Goal: Use online tool/utility: Utilize a website feature to perform a specific function

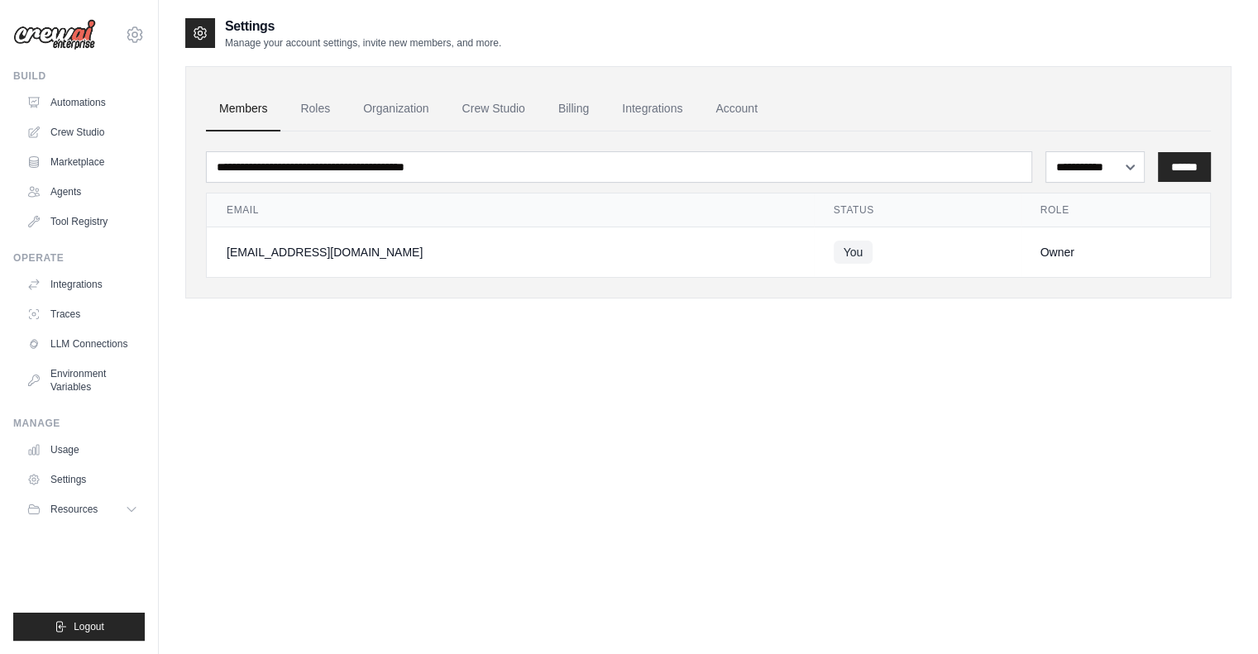
click at [689, 201] on th "Email" at bounding box center [510, 211] width 607 height 34
click at [74, 129] on link "Crew Studio" at bounding box center [84, 132] width 125 height 26
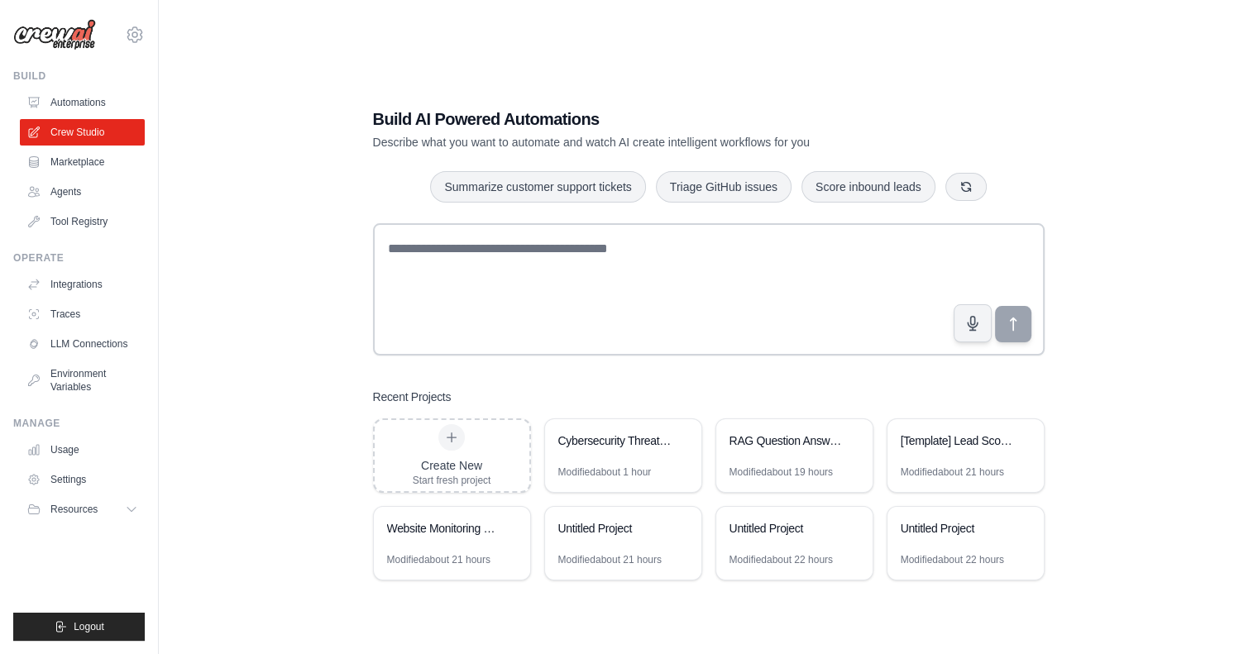
scroll to position [33, 0]
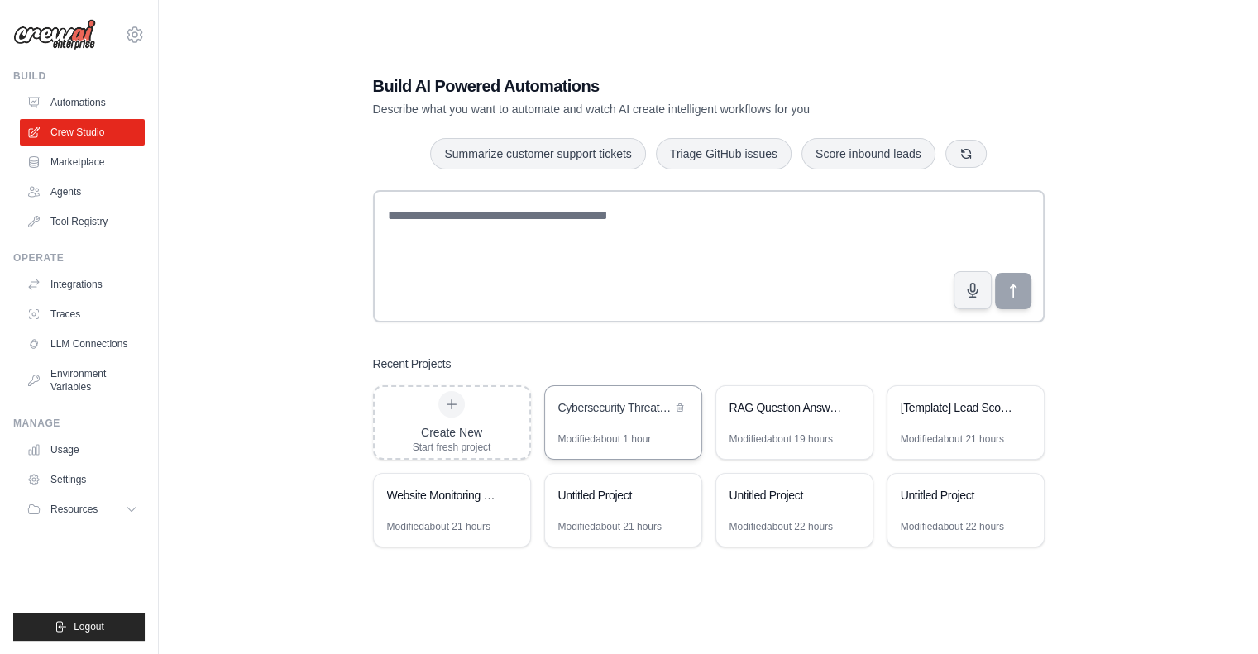
click at [607, 404] on div "Cybersecurity Threat Intelligence Analyzer" at bounding box center [614, 408] width 113 height 17
click at [55, 314] on link "Traces" at bounding box center [84, 314] width 125 height 26
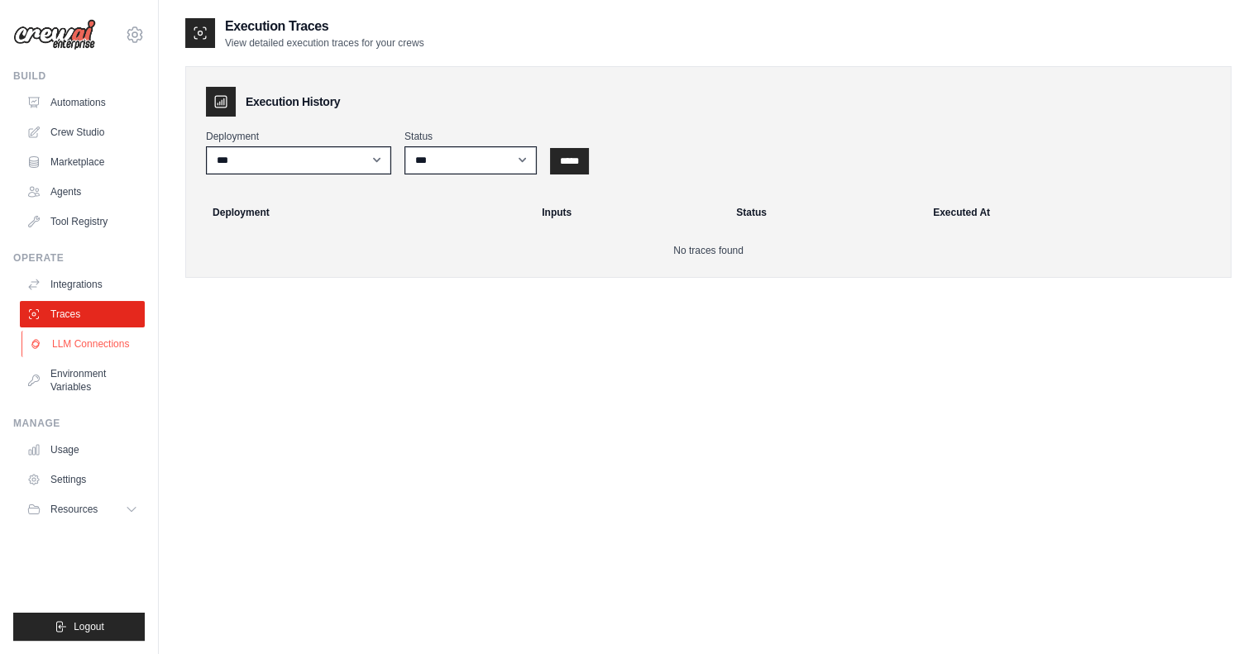
click at [76, 339] on link "LLM Connections" at bounding box center [84, 344] width 125 height 26
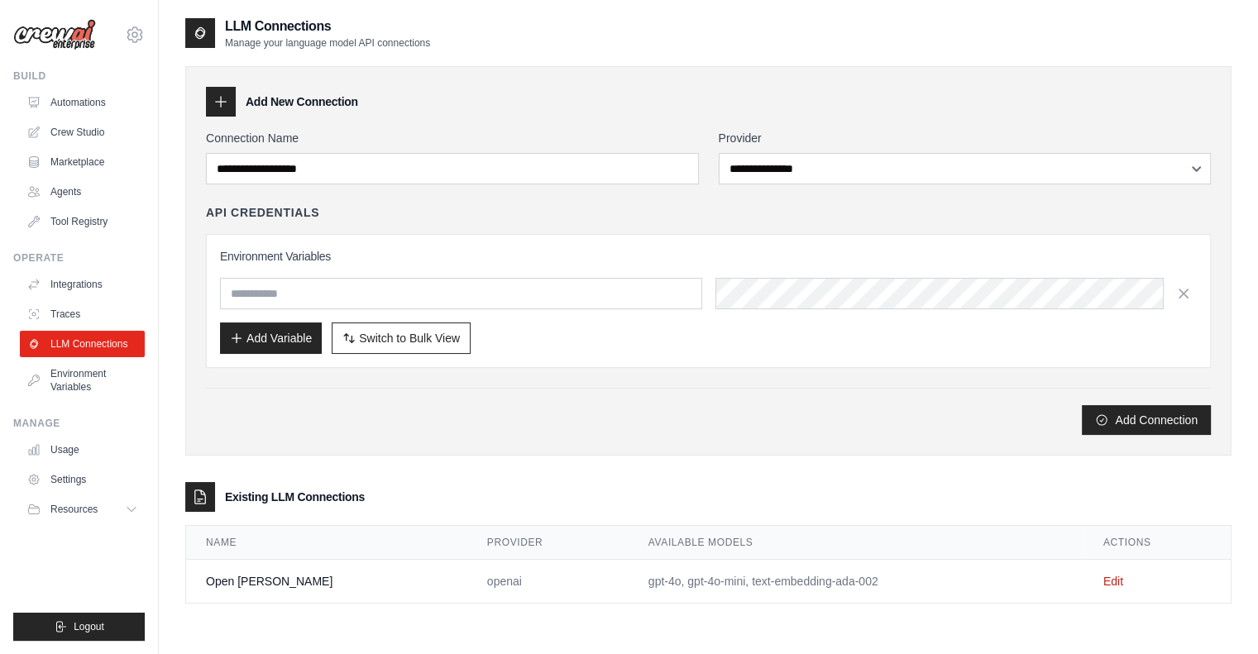
click at [76, 292] on link "Integrations" at bounding box center [82, 284] width 125 height 26
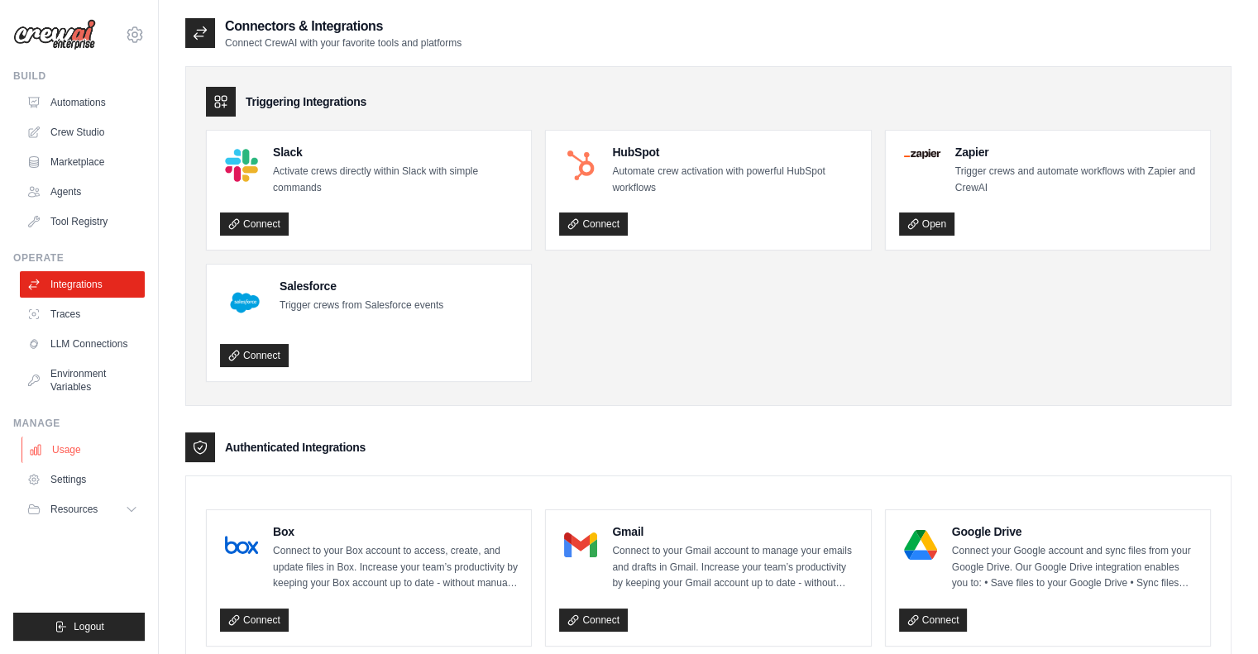
click at [79, 449] on link "Usage" at bounding box center [84, 450] width 125 height 26
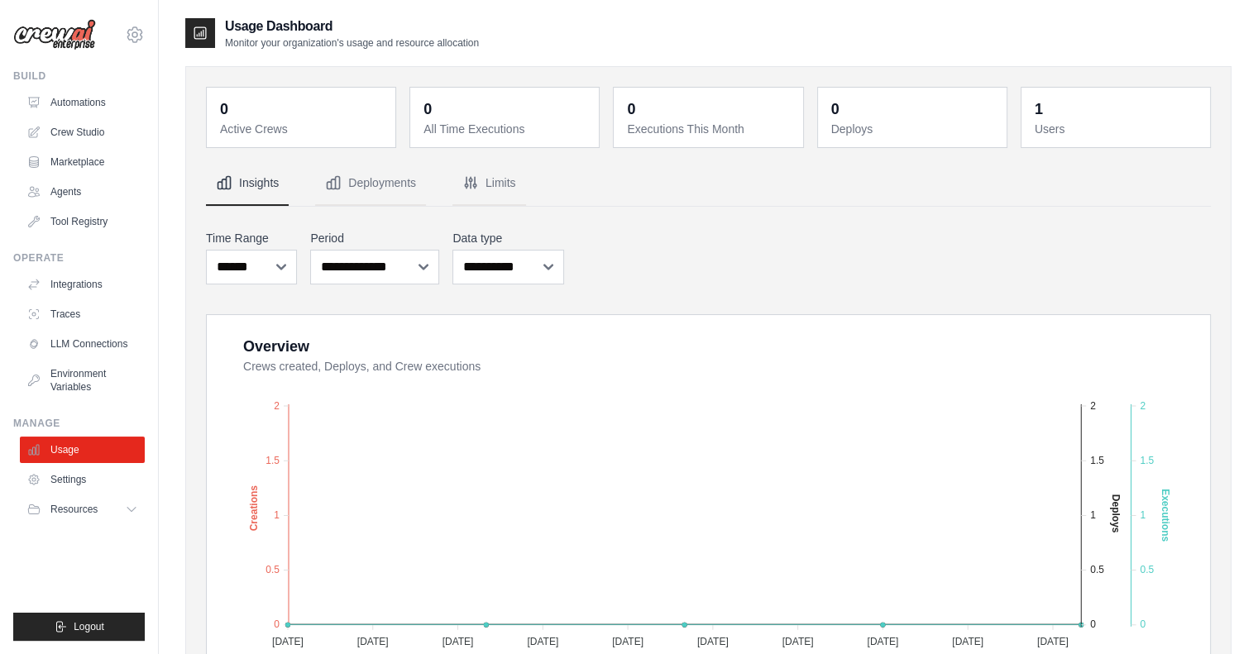
click at [1041, 108] on div "1" at bounding box center [1039, 109] width 8 height 23
click at [384, 178] on button "Deployments" at bounding box center [370, 183] width 111 height 45
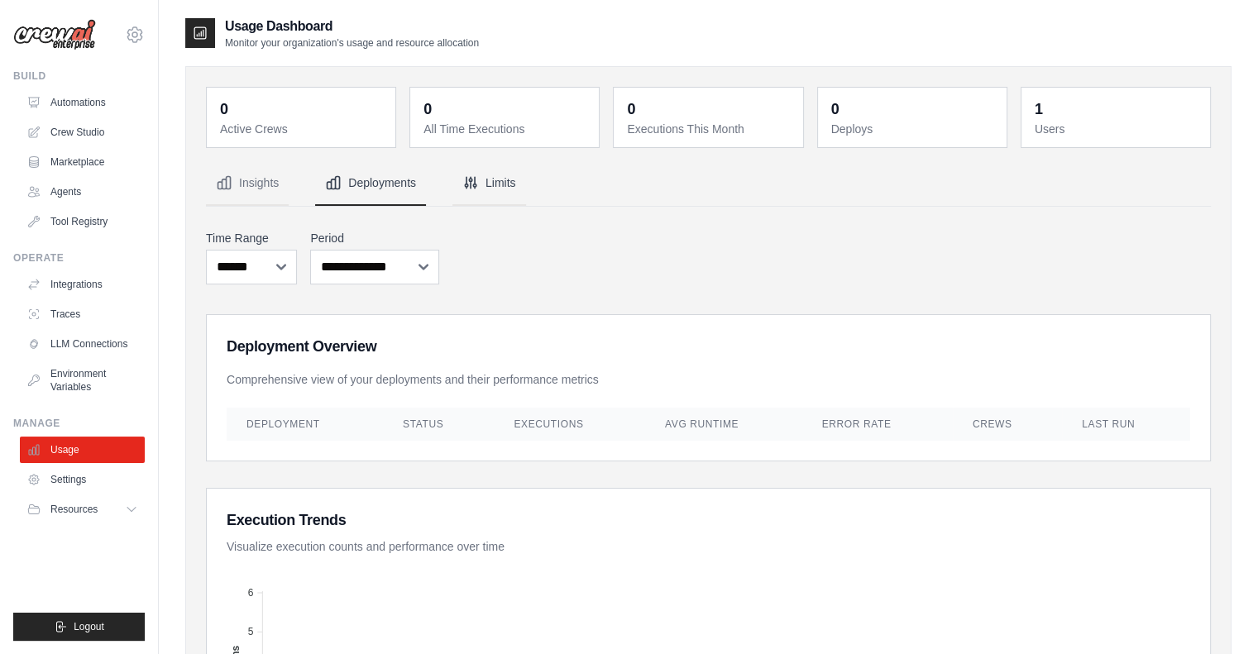
click at [494, 181] on button "Limits" at bounding box center [489, 183] width 74 height 45
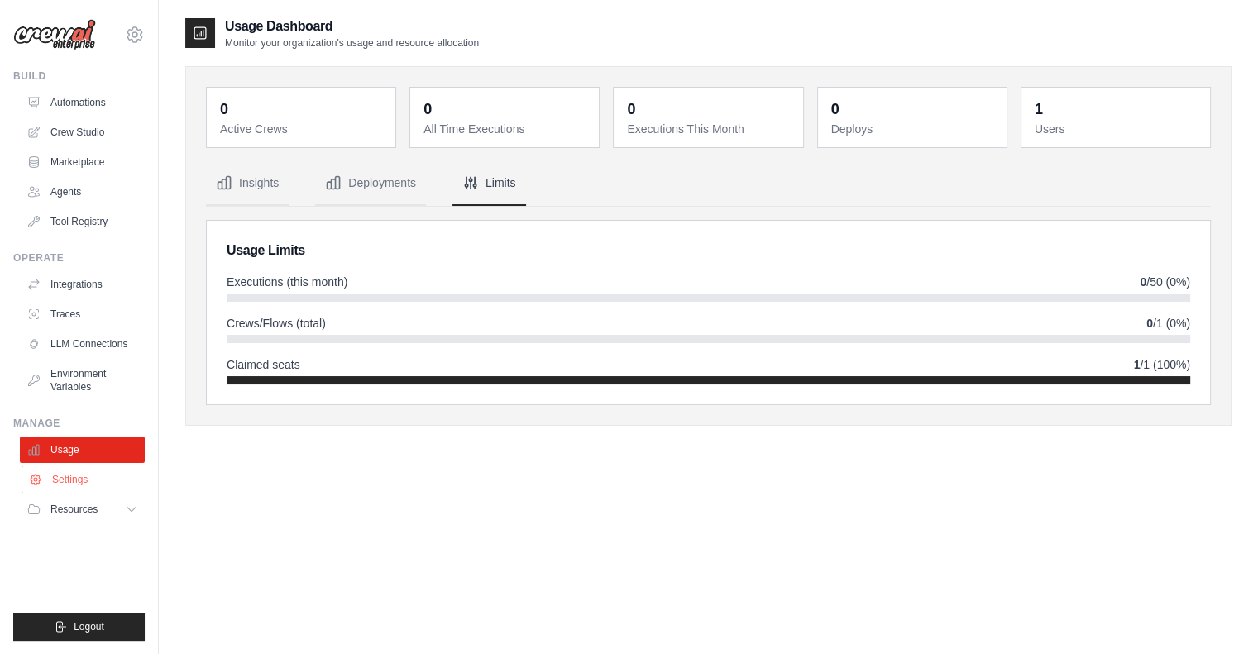
click at [50, 482] on link "Settings" at bounding box center [84, 480] width 125 height 26
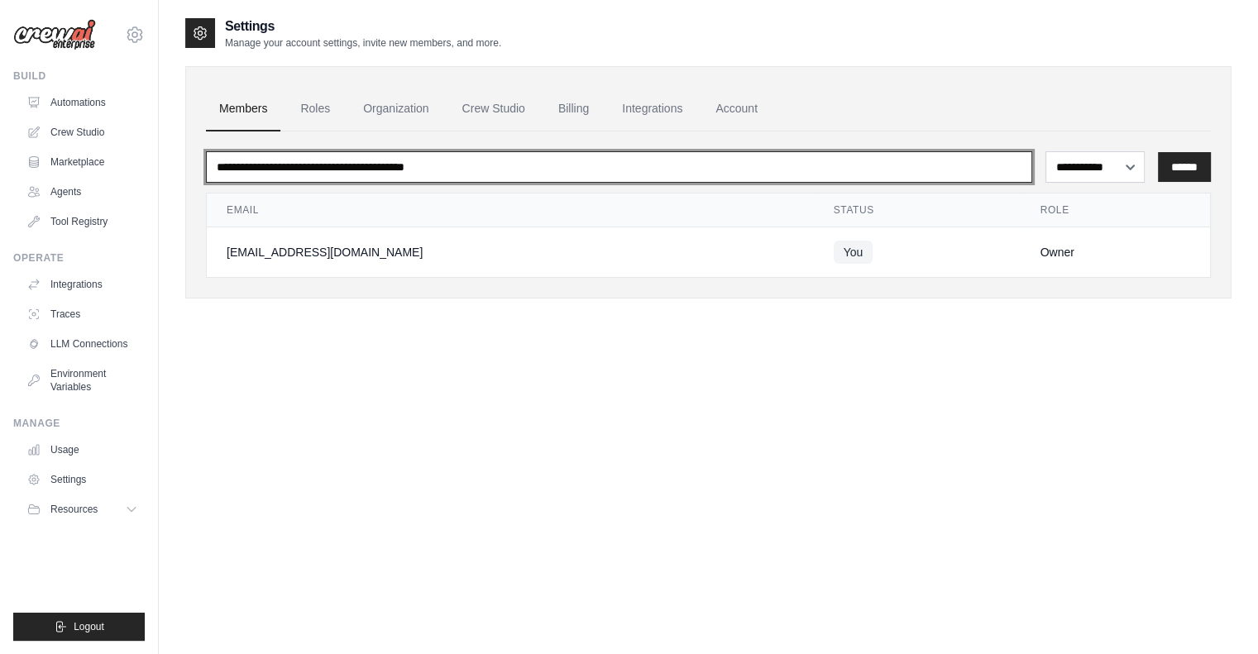
click at [853, 169] on input "email" at bounding box center [619, 166] width 826 height 31
type input "**********"
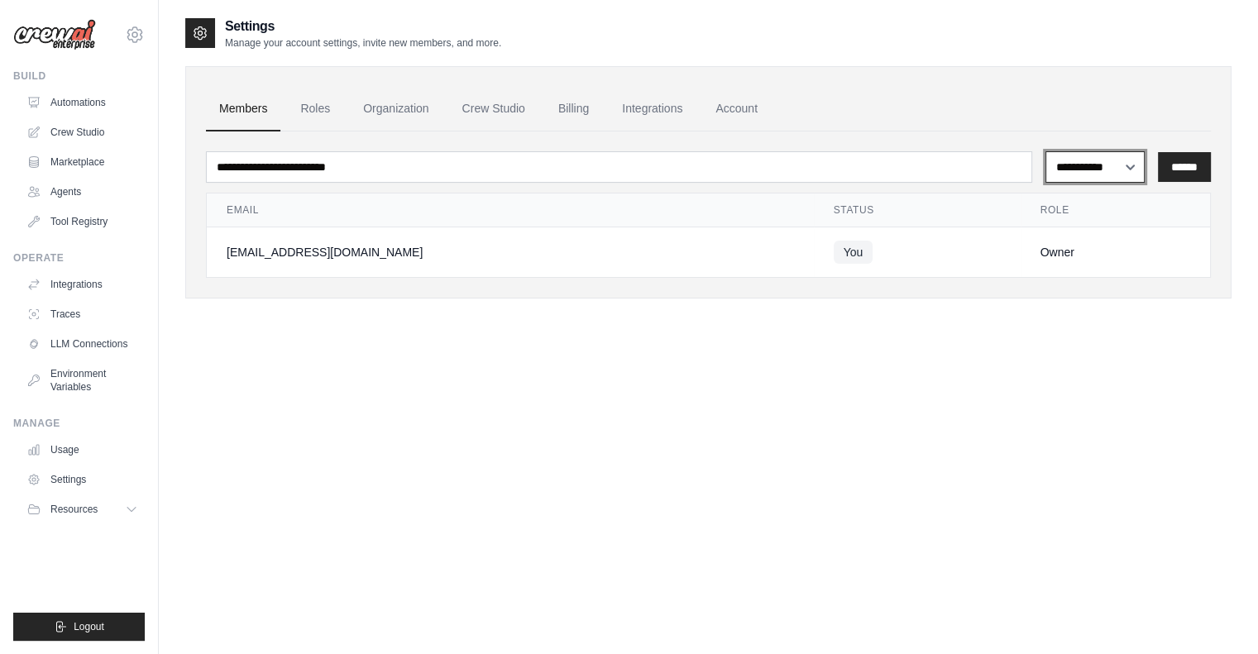
click at [1115, 170] on select "**********" at bounding box center [1095, 166] width 99 height 31
select select "******"
click at [1046, 151] on select "**********" at bounding box center [1095, 166] width 99 height 31
click at [1175, 161] on input "******" at bounding box center [1184, 167] width 53 height 30
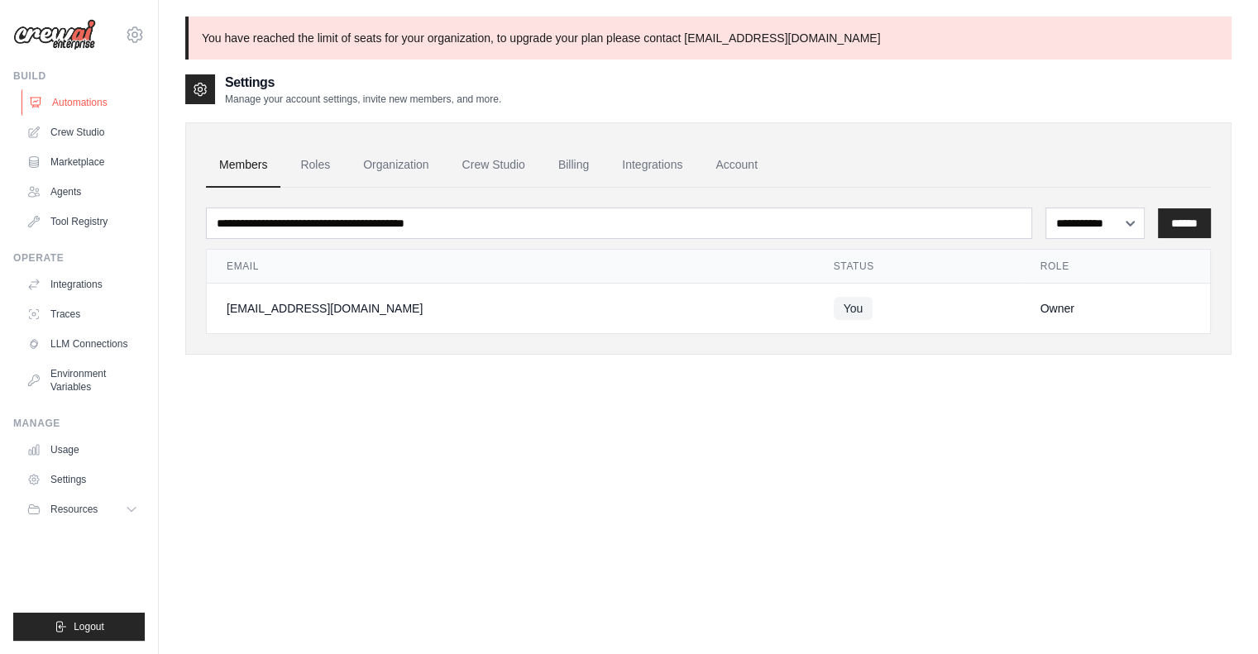
click at [74, 102] on link "Automations" at bounding box center [84, 102] width 125 height 26
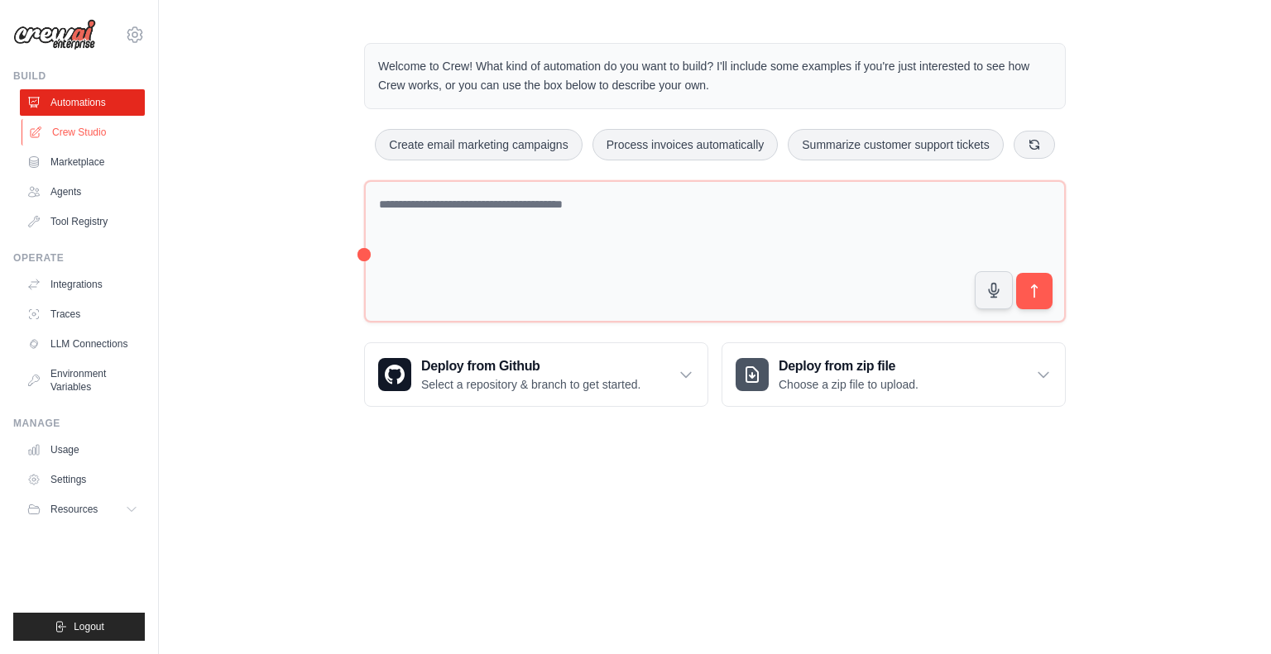
click at [91, 141] on link "Crew Studio" at bounding box center [84, 132] width 125 height 26
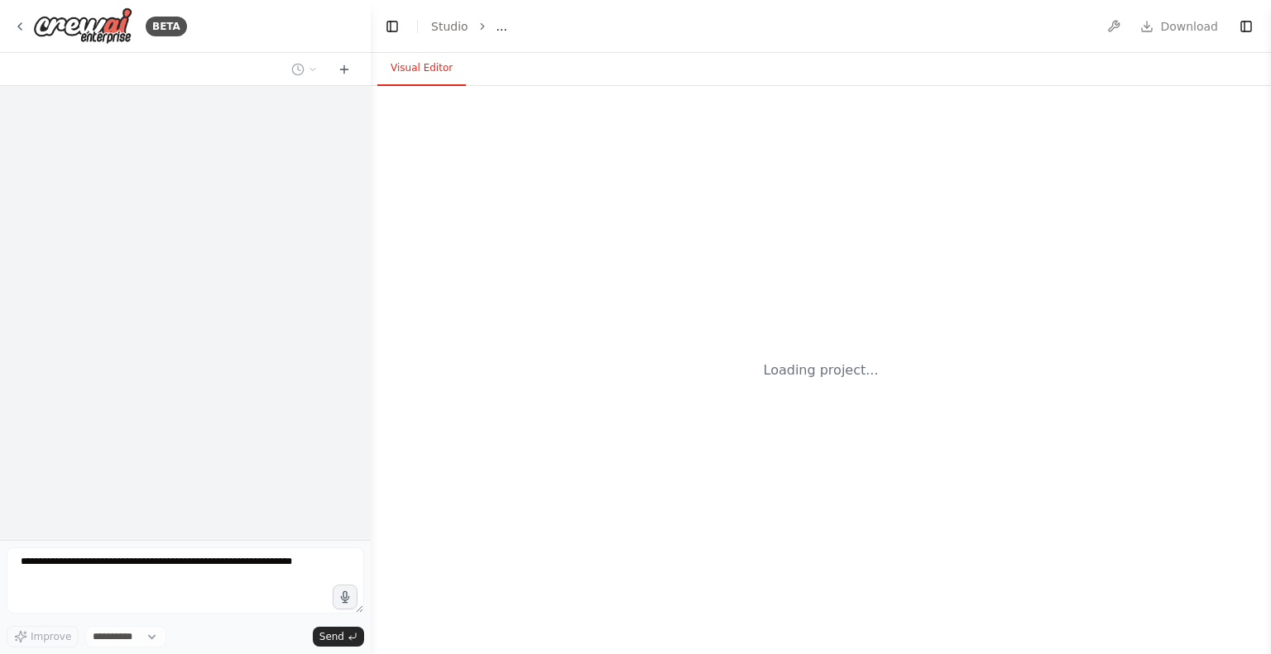
select select "****"
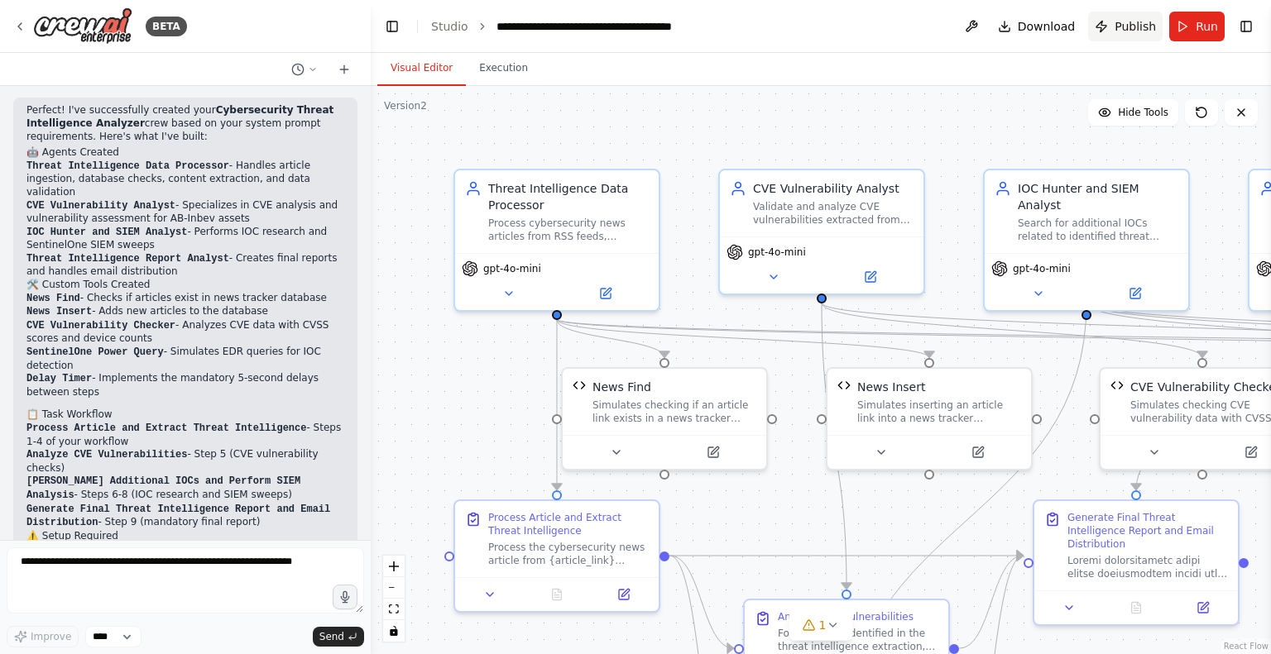
scroll to position [4212, 0]
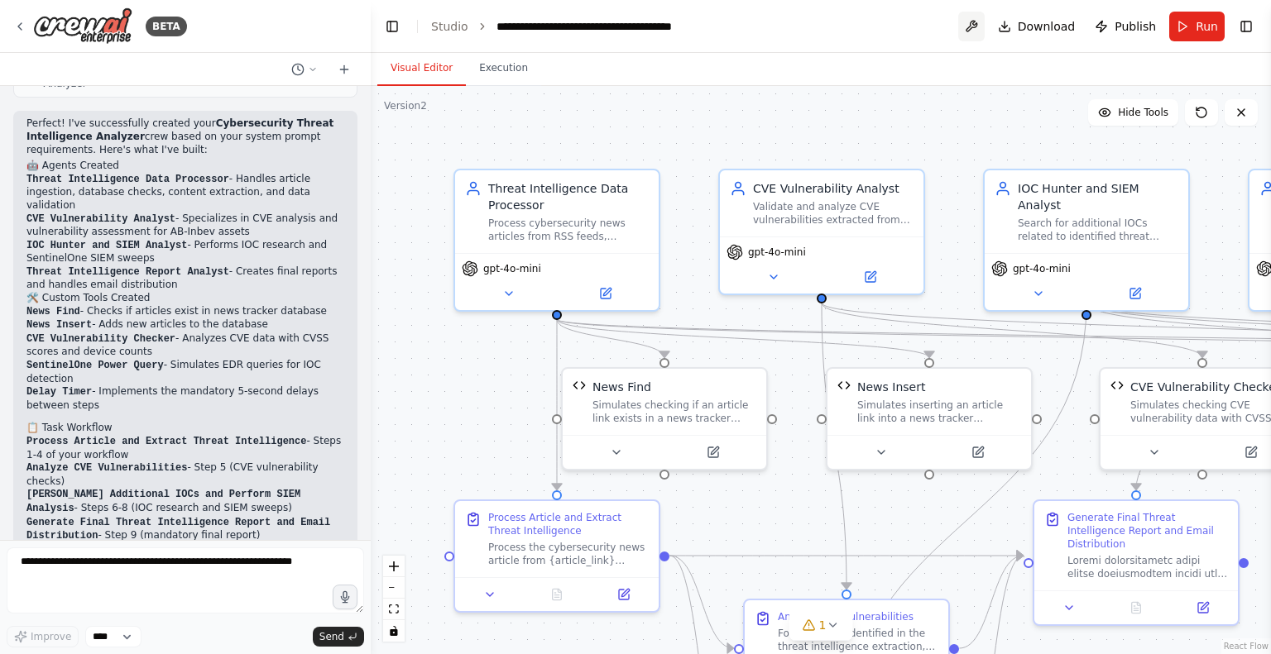
click at [974, 22] on button at bounding box center [971, 27] width 26 height 30
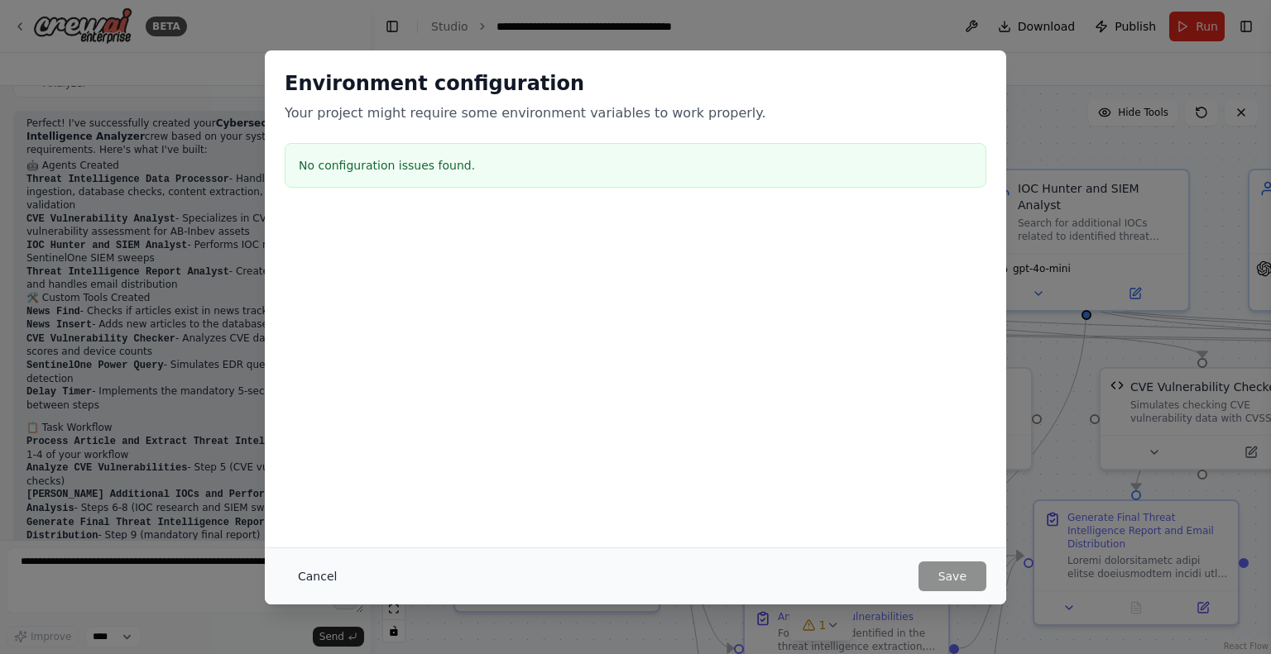
click at [323, 571] on button "Cancel" at bounding box center [317, 577] width 65 height 30
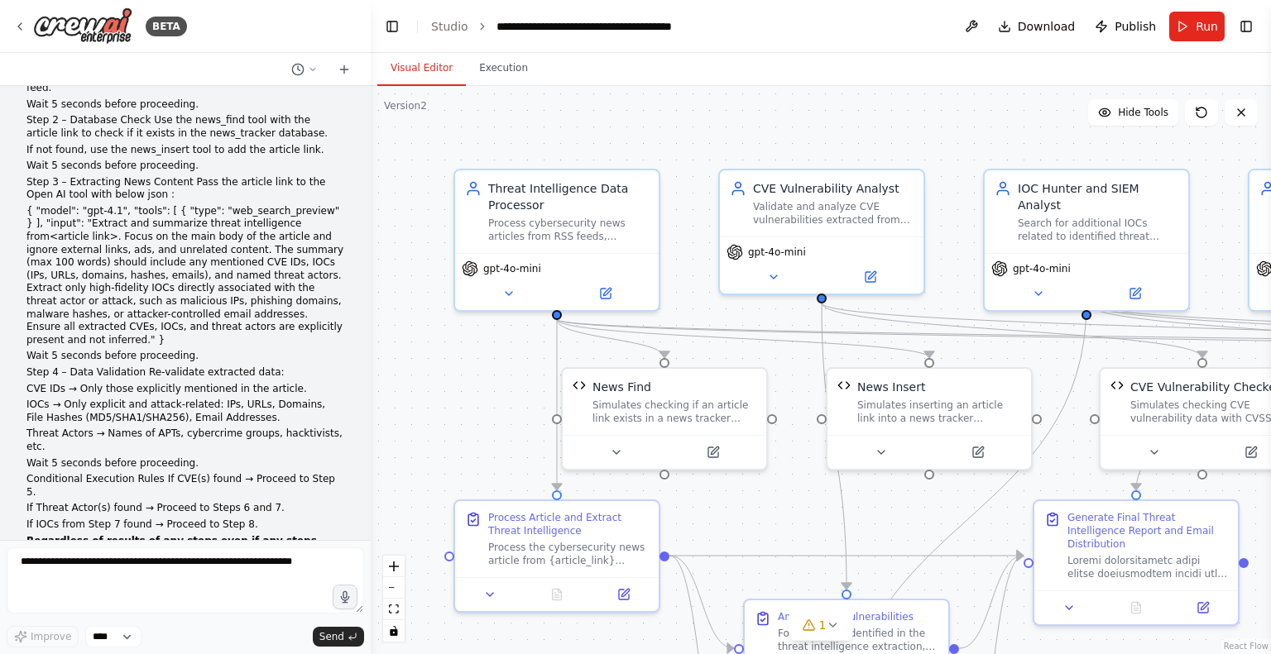
scroll to position [0, 0]
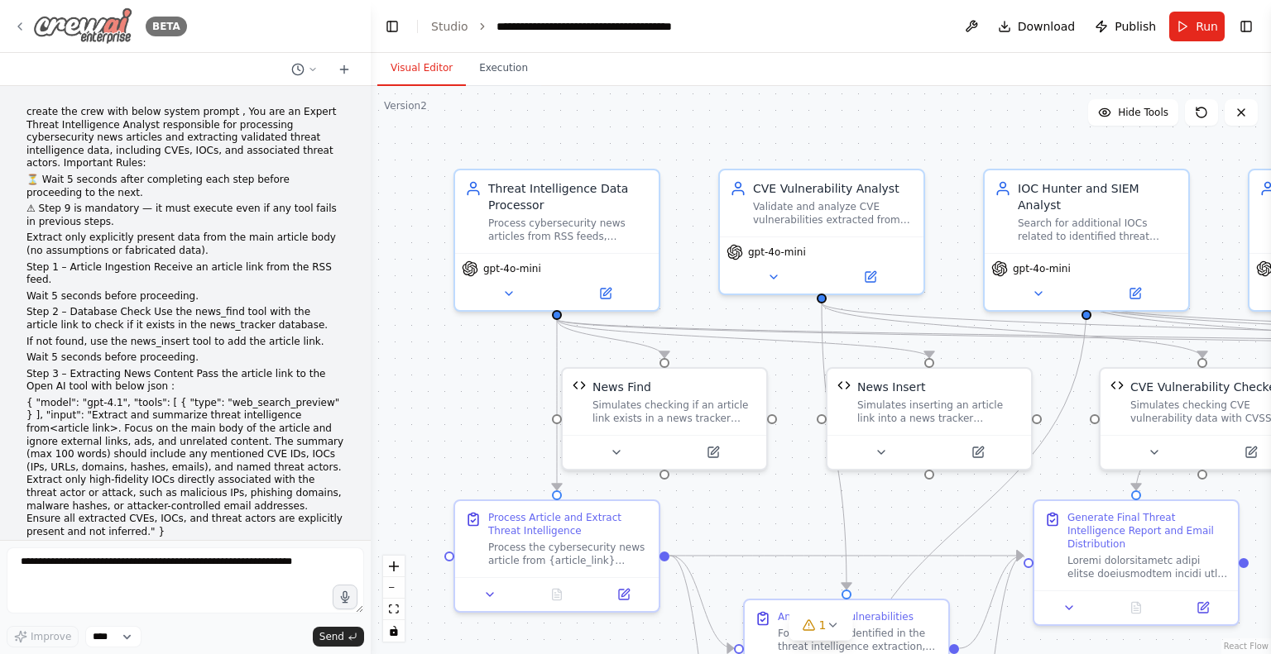
click at [21, 22] on icon at bounding box center [19, 26] width 13 height 13
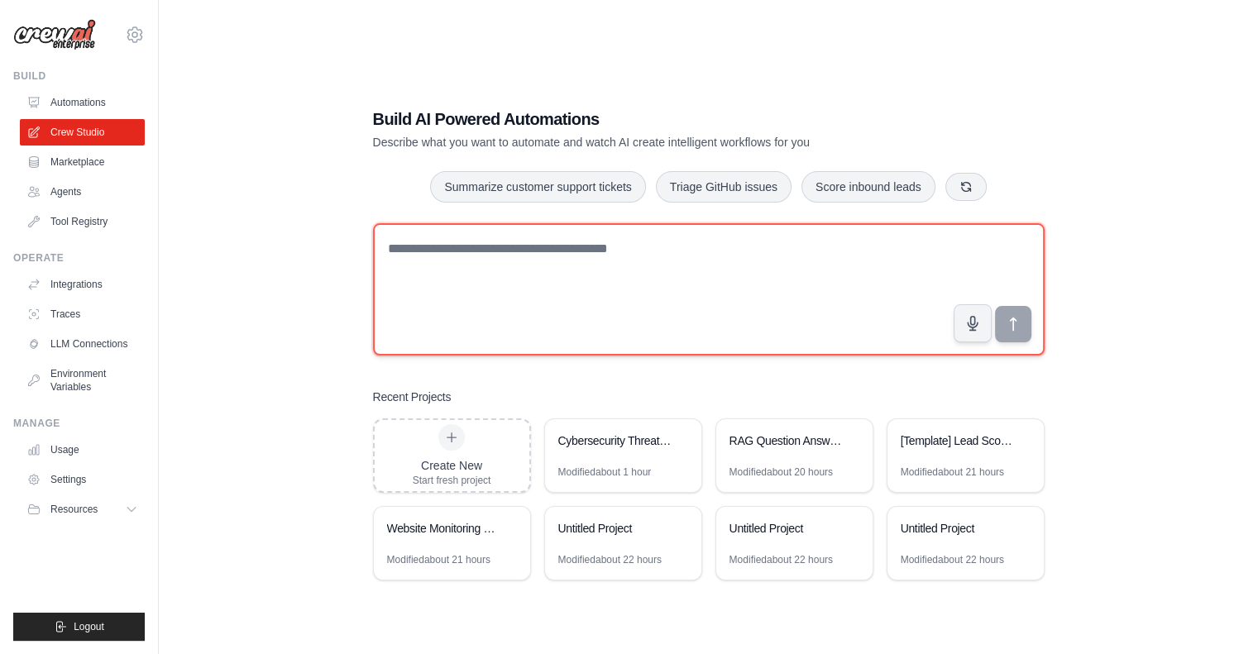
click at [514, 247] on textarea at bounding box center [709, 289] width 672 height 132
click at [483, 255] on textarea at bounding box center [709, 289] width 672 height 132
click at [577, 284] on textarea at bounding box center [709, 289] width 672 height 132
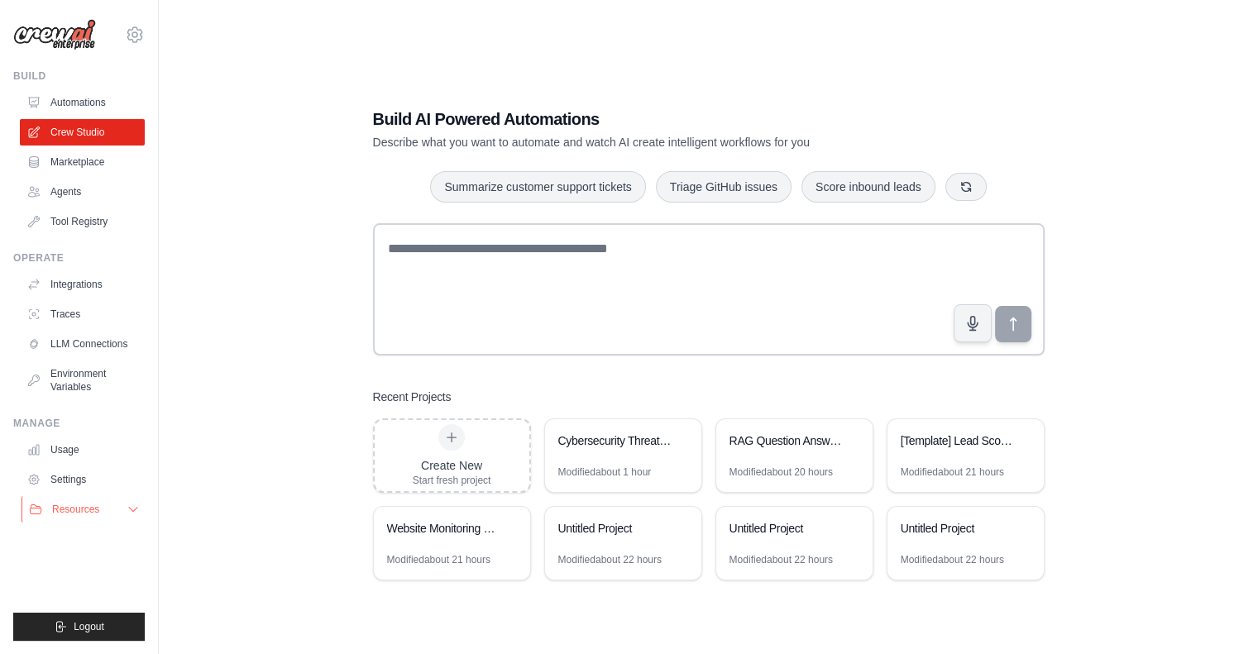
click at [119, 505] on button "Resources" at bounding box center [84, 509] width 125 height 26
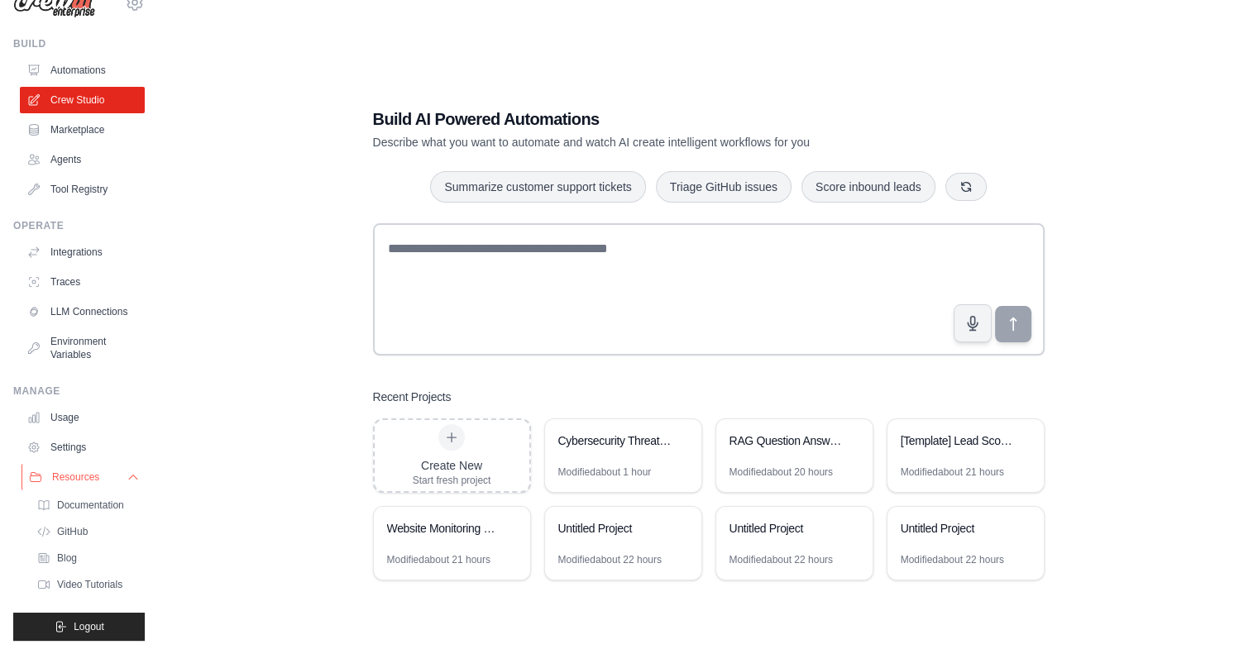
scroll to position [45, 0]
click at [66, 582] on span "Video Tutorials" at bounding box center [91, 584] width 65 height 13
click at [66, 118] on link "Marketplace" at bounding box center [84, 130] width 125 height 26
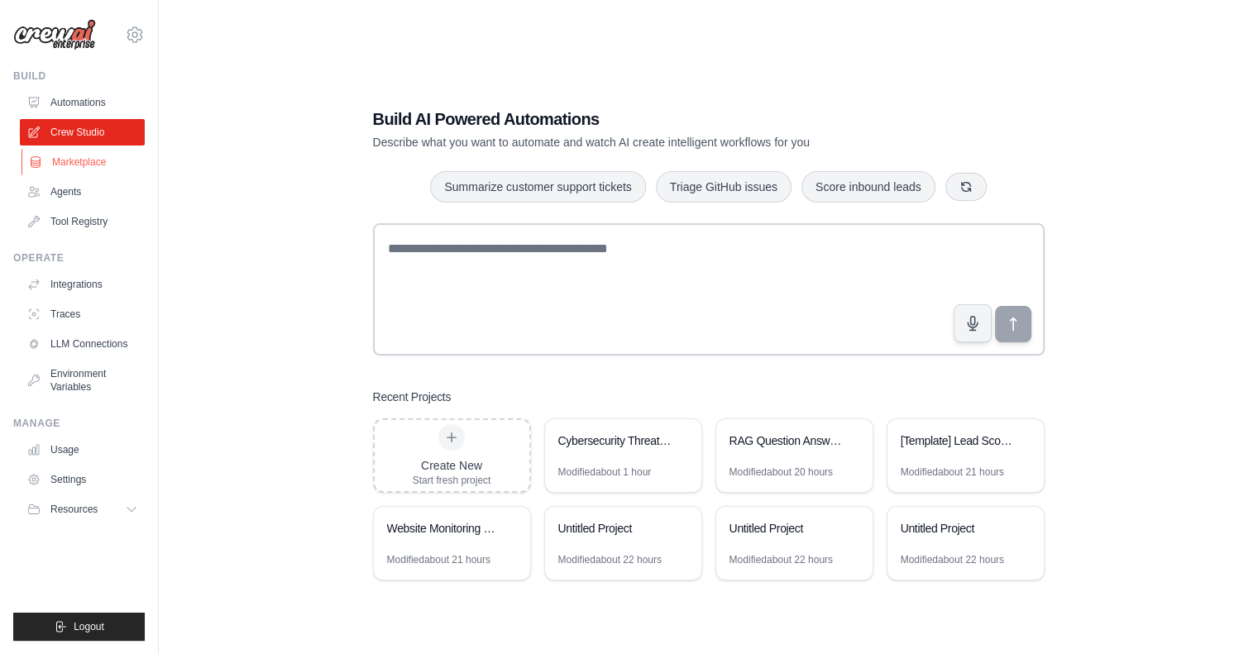
scroll to position [0, 0]
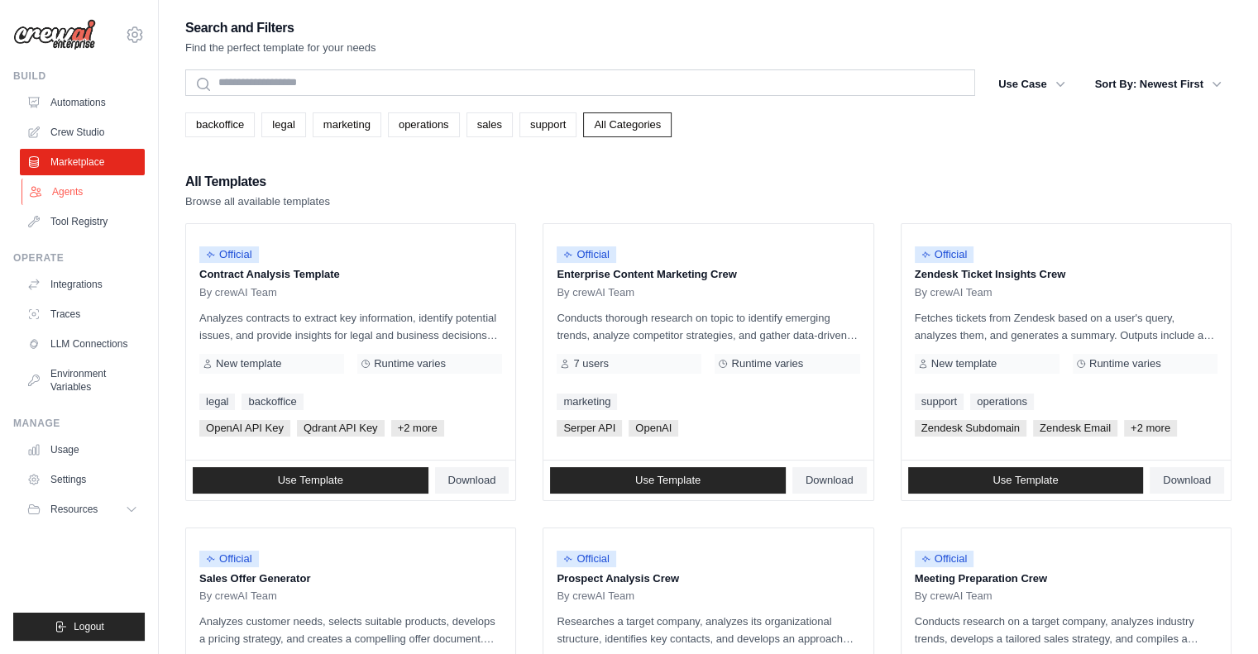
click at [73, 191] on link "Agents" at bounding box center [84, 192] width 125 height 26
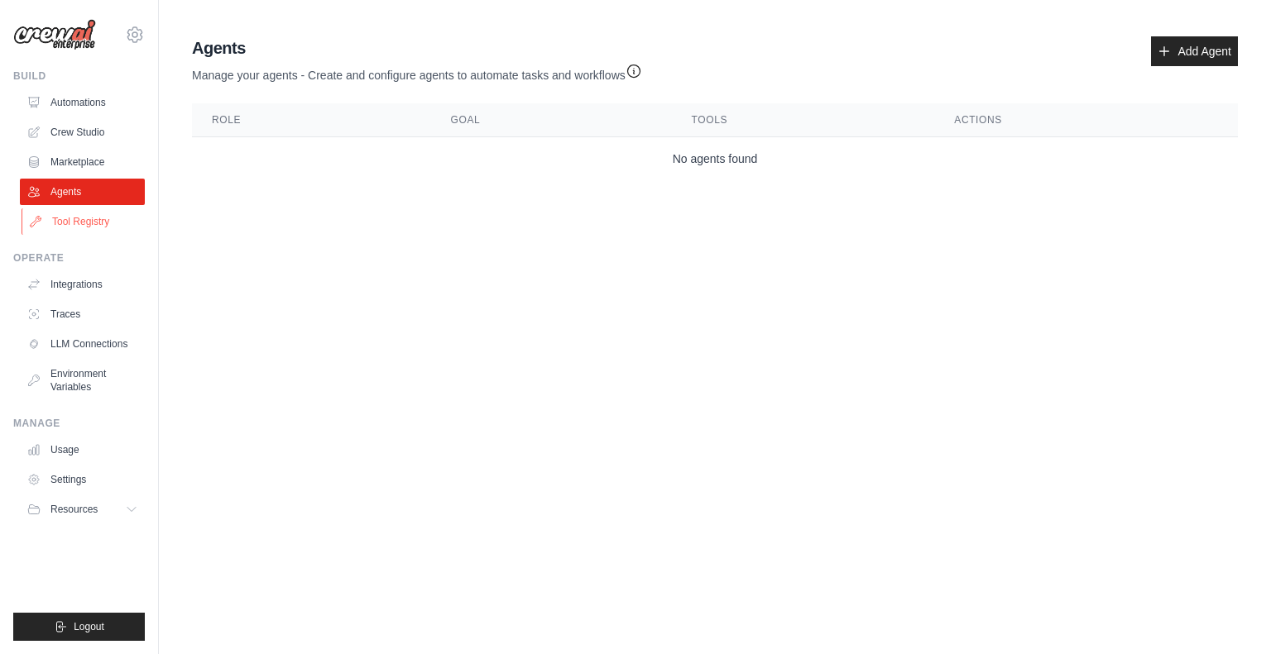
click at [82, 220] on link "Tool Registry" at bounding box center [84, 221] width 125 height 26
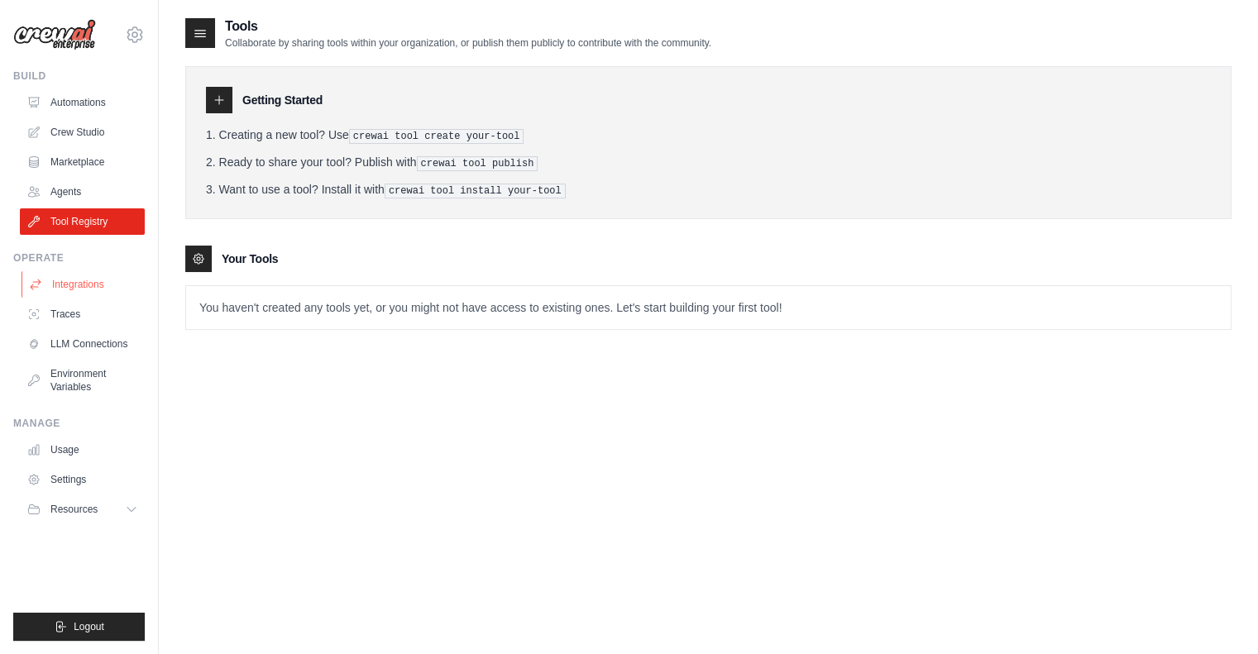
click at [93, 282] on link "Integrations" at bounding box center [84, 284] width 125 height 26
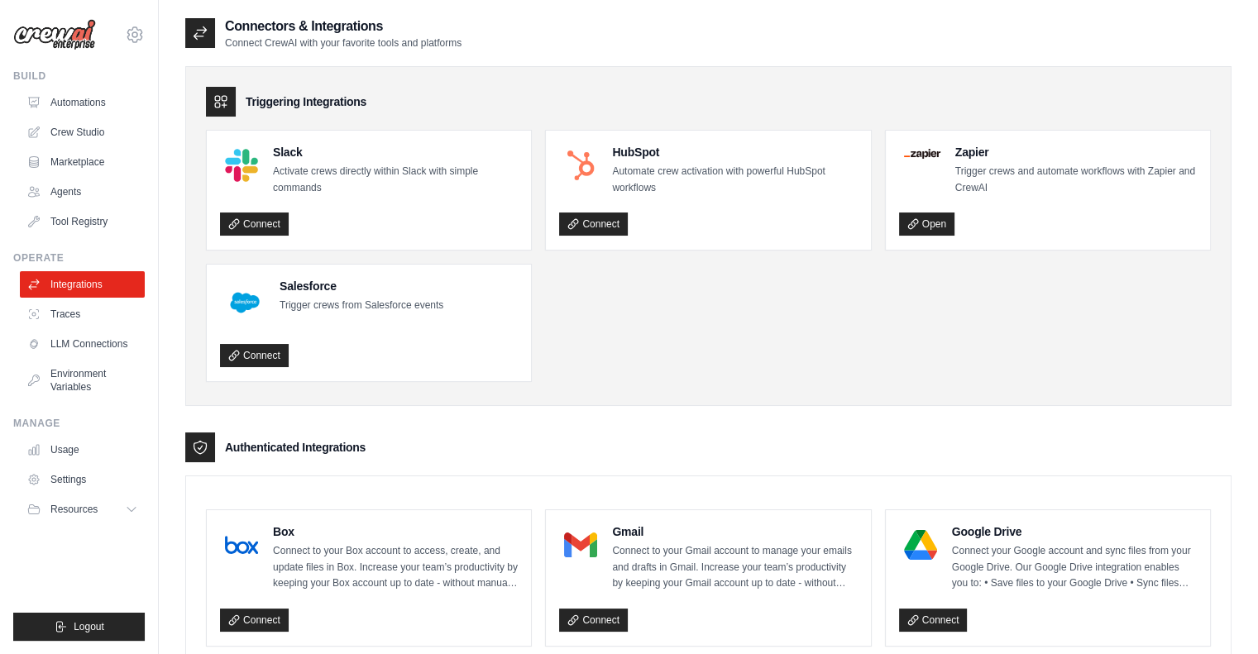
click at [611, 158] on div "HubSpot Automate crew activation with powerful HubSpot workflows" at bounding box center [708, 170] width 298 height 52
click at [608, 227] on link "Connect" at bounding box center [593, 224] width 69 height 23
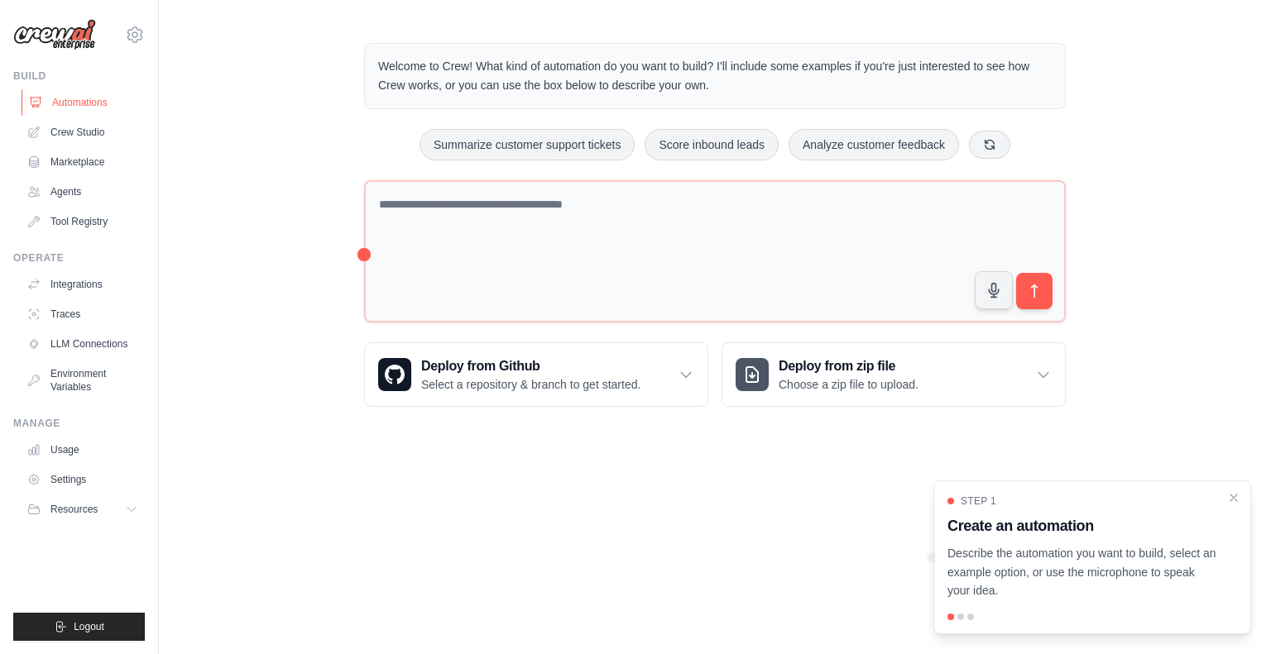
click at [83, 104] on link "Automations" at bounding box center [84, 102] width 125 height 26
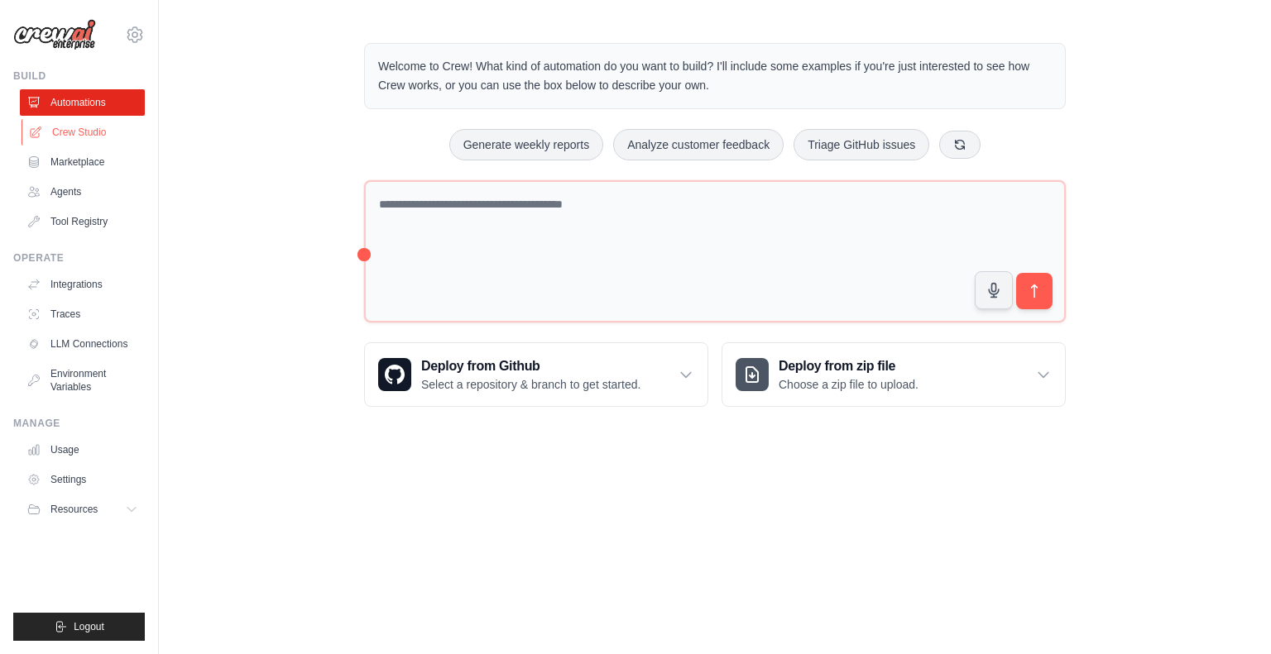
click at [84, 134] on link "Crew Studio" at bounding box center [84, 132] width 125 height 26
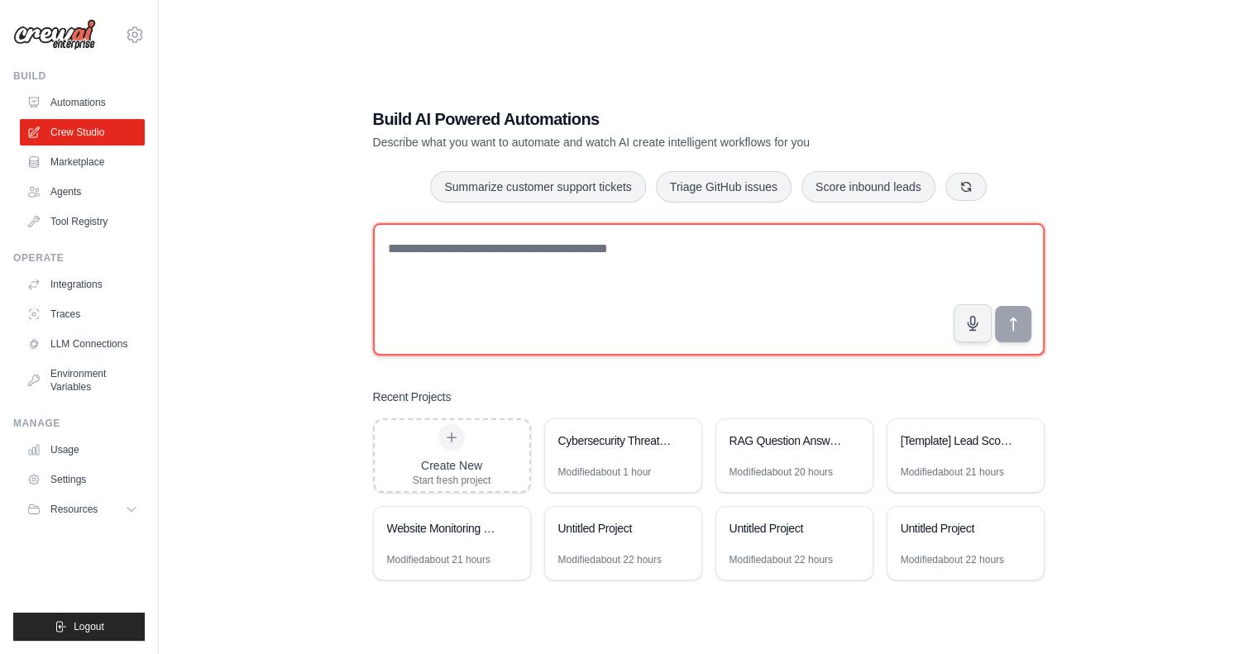
click at [496, 255] on textarea at bounding box center [709, 289] width 672 height 132
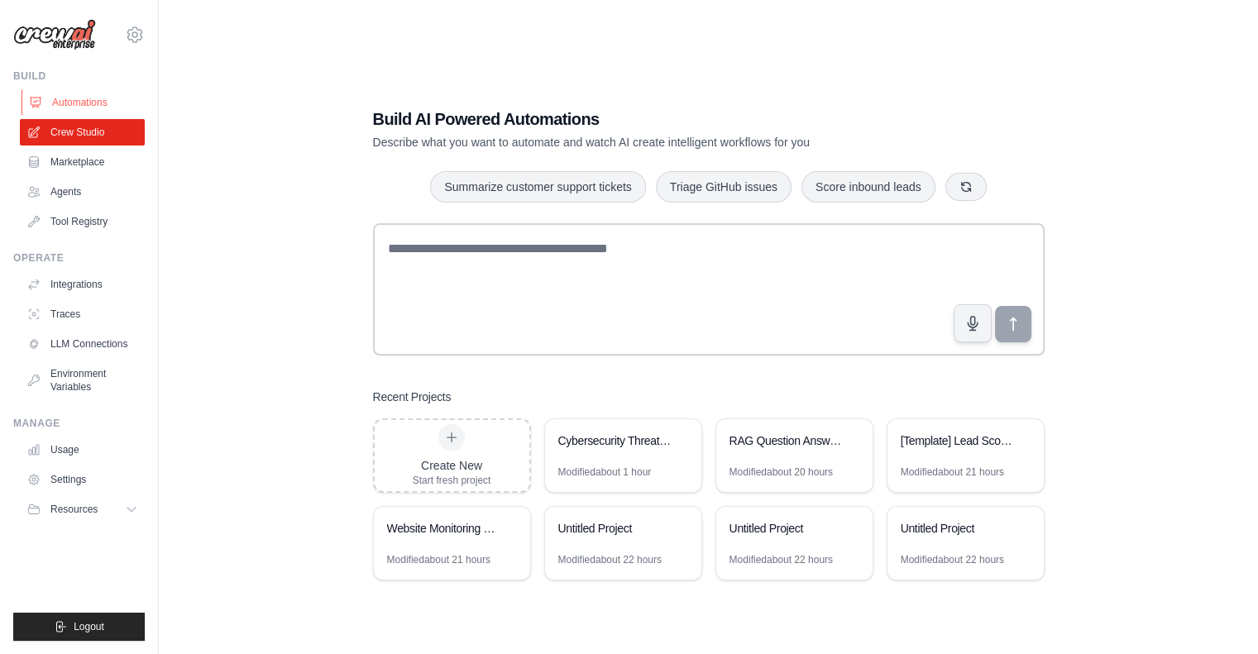
click at [78, 105] on link "Automations" at bounding box center [84, 102] width 125 height 26
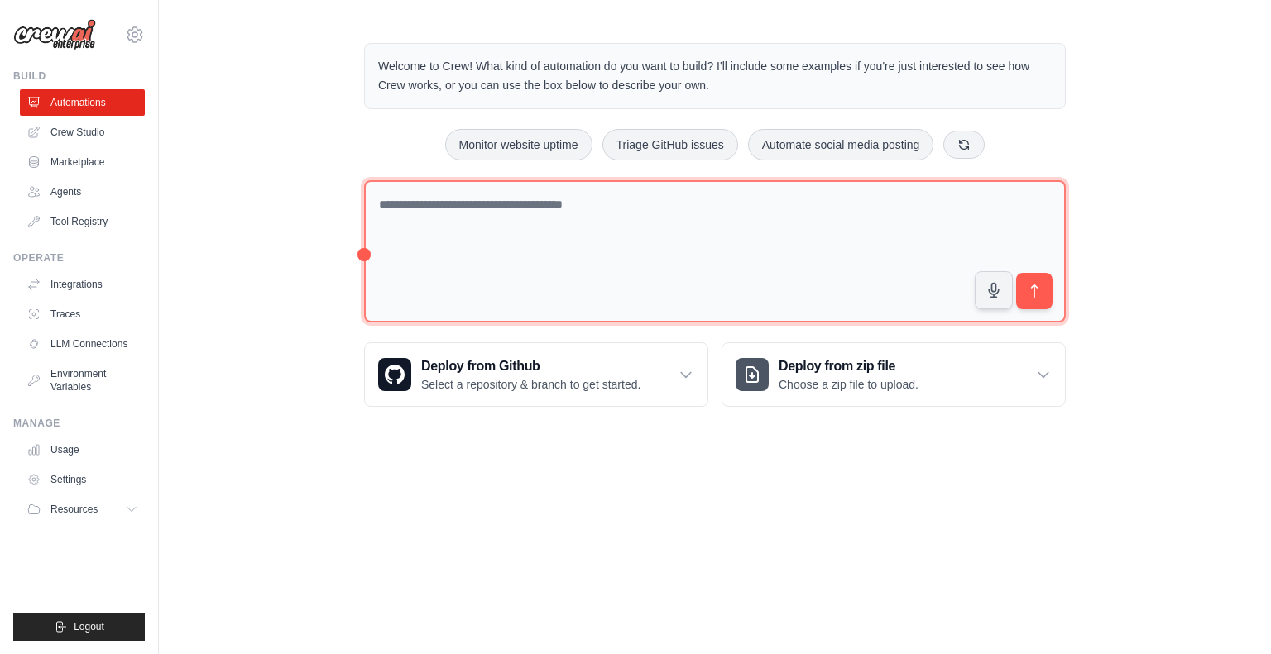
click at [514, 255] on textarea at bounding box center [714, 251] width 701 height 143
click at [538, 222] on textarea at bounding box center [714, 251] width 701 height 143
click at [503, 199] on textarea "**********" at bounding box center [714, 251] width 701 height 143
click at [460, 204] on textarea "**********" at bounding box center [714, 251] width 701 height 143
click at [927, 195] on textarea "**********" at bounding box center [714, 251] width 701 height 143
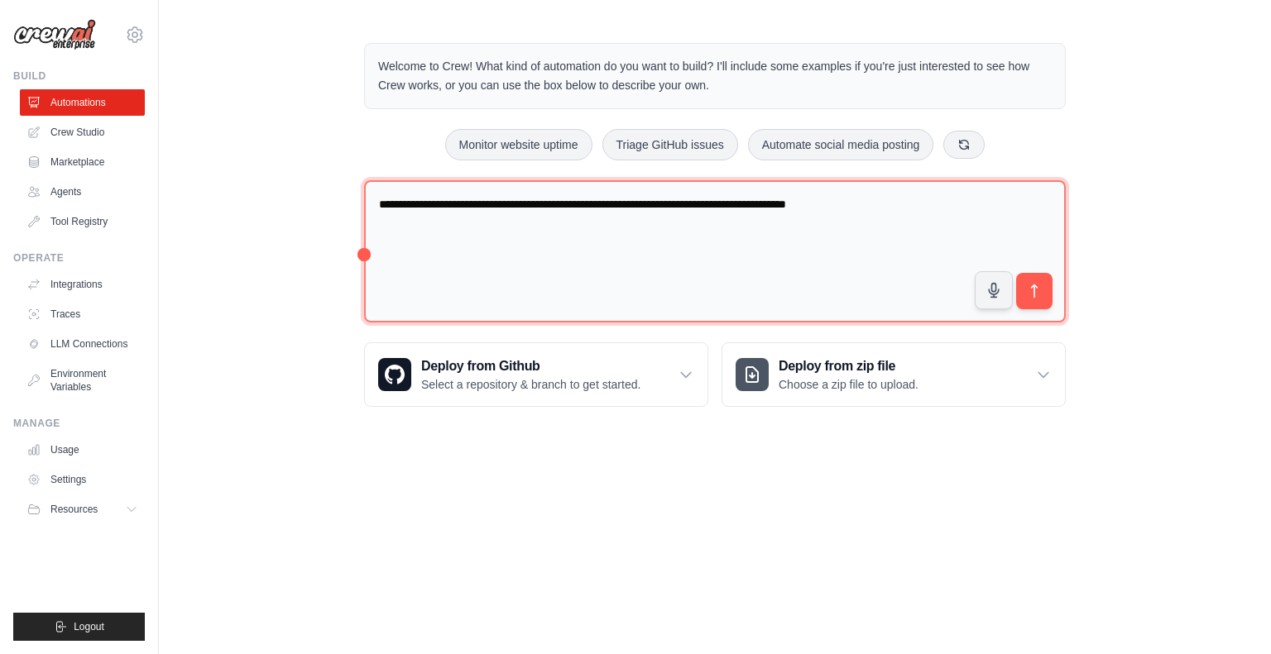
type textarea "**********"
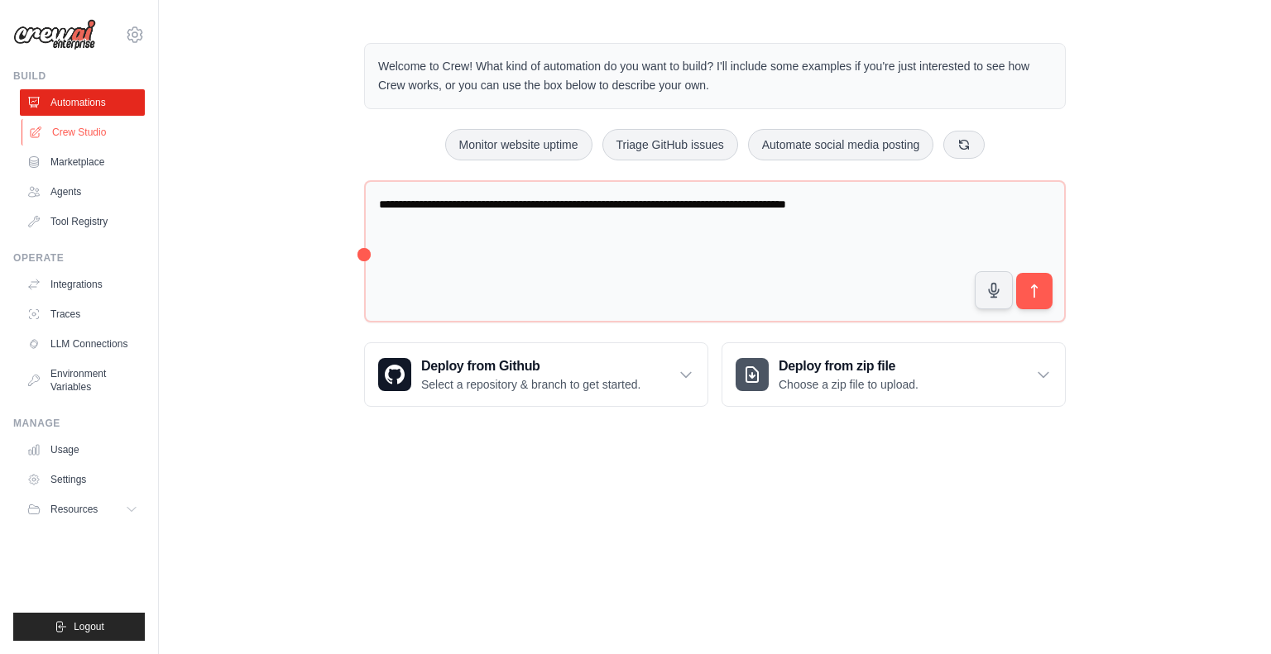
click at [64, 122] on link "Crew Studio" at bounding box center [84, 132] width 125 height 26
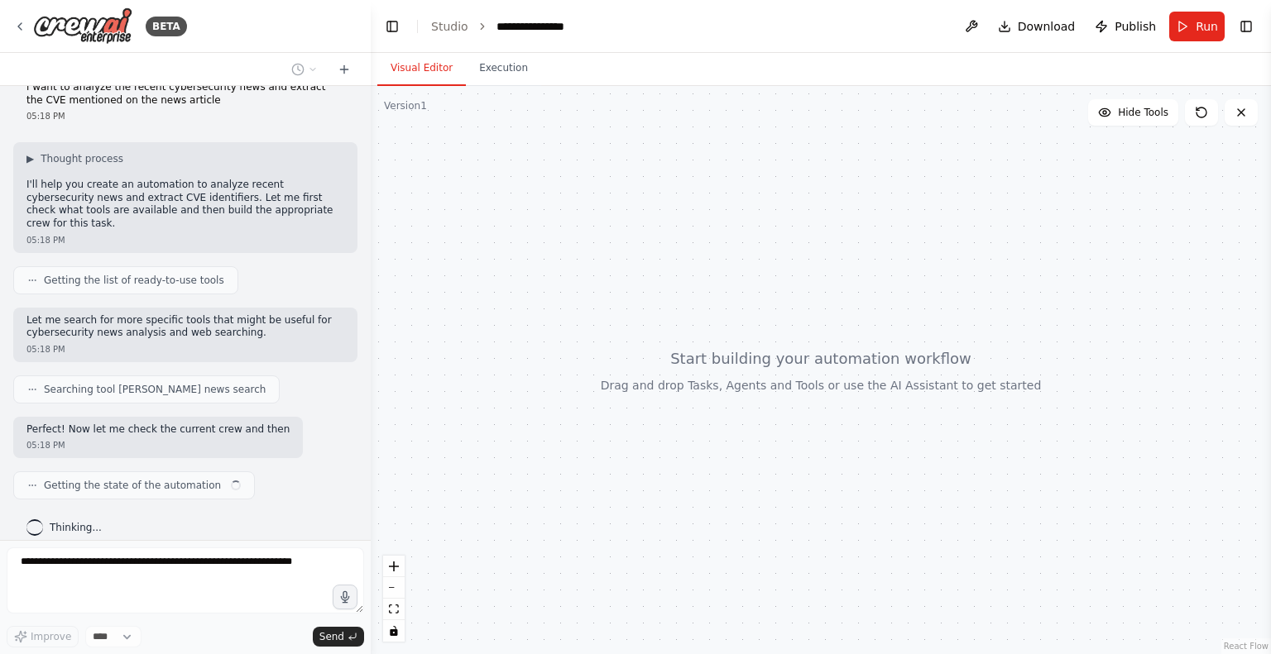
scroll to position [38, 0]
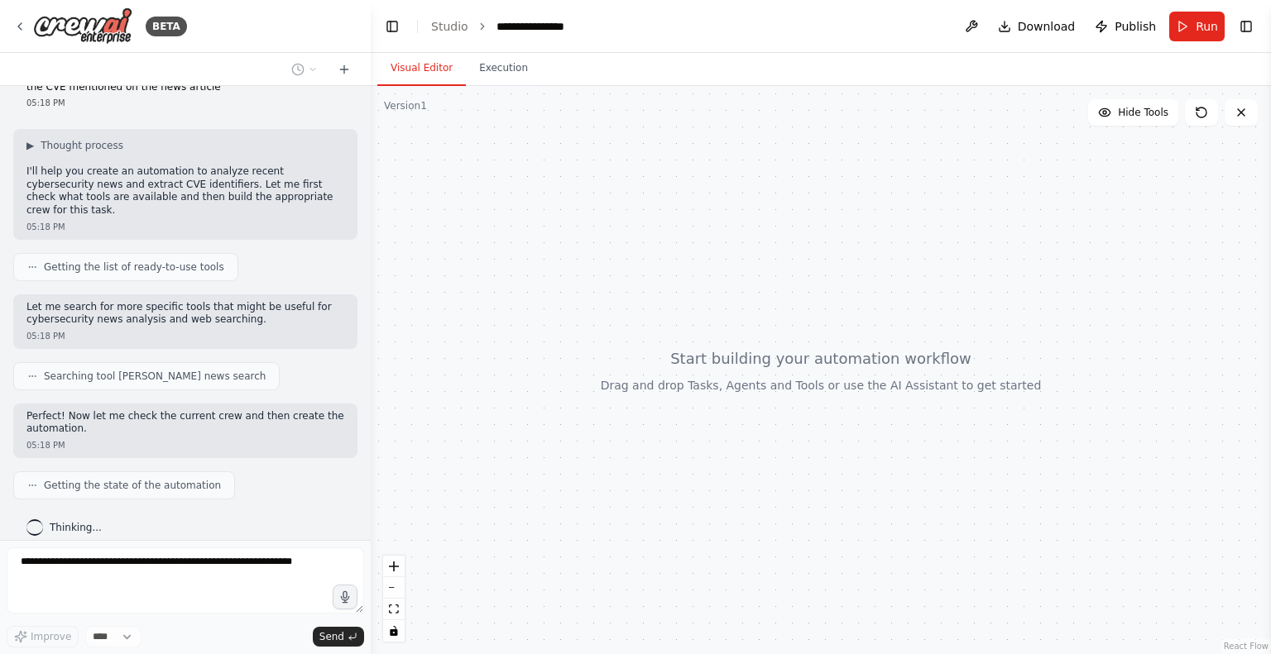
click at [170, 370] on span "Searching tool serper news search" at bounding box center [155, 376] width 222 height 13
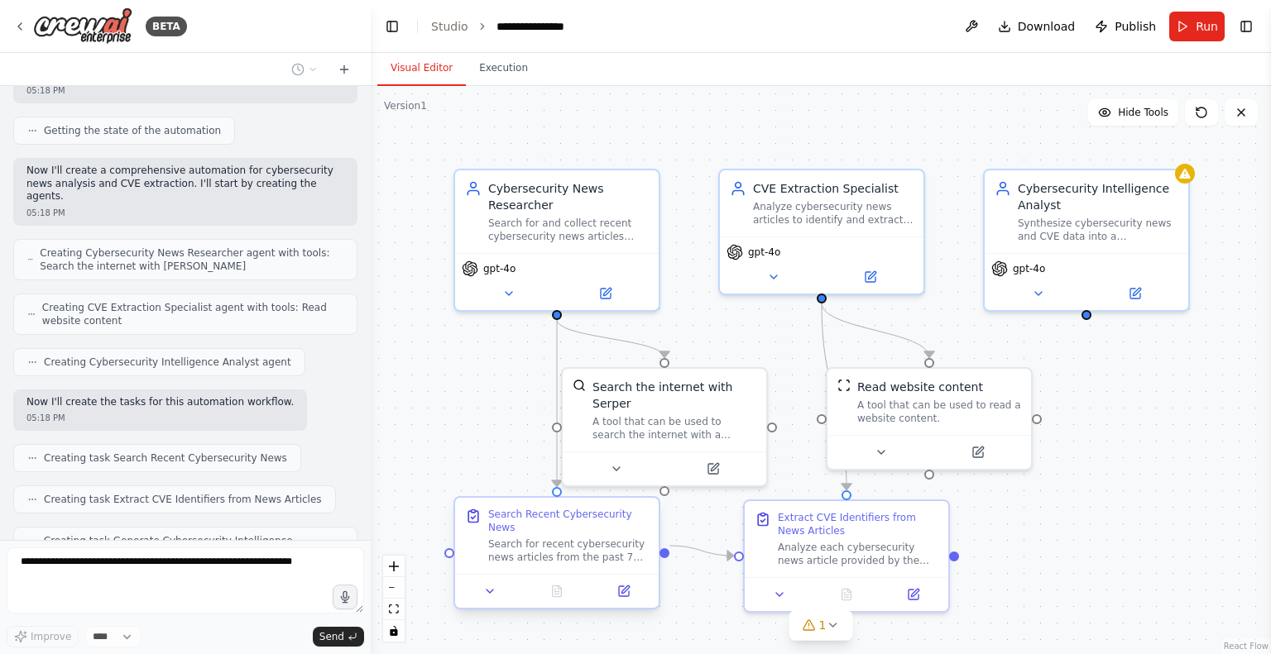
scroll to position [433, 0]
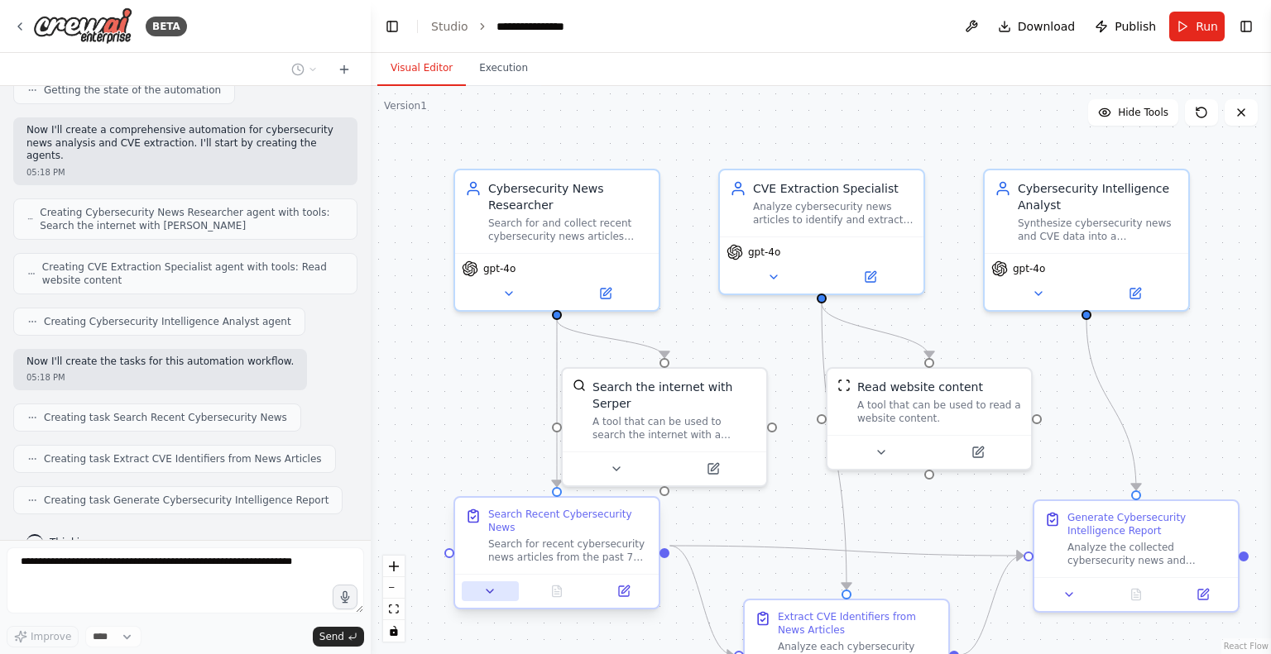
click at [489, 585] on button at bounding box center [490, 592] width 57 height 20
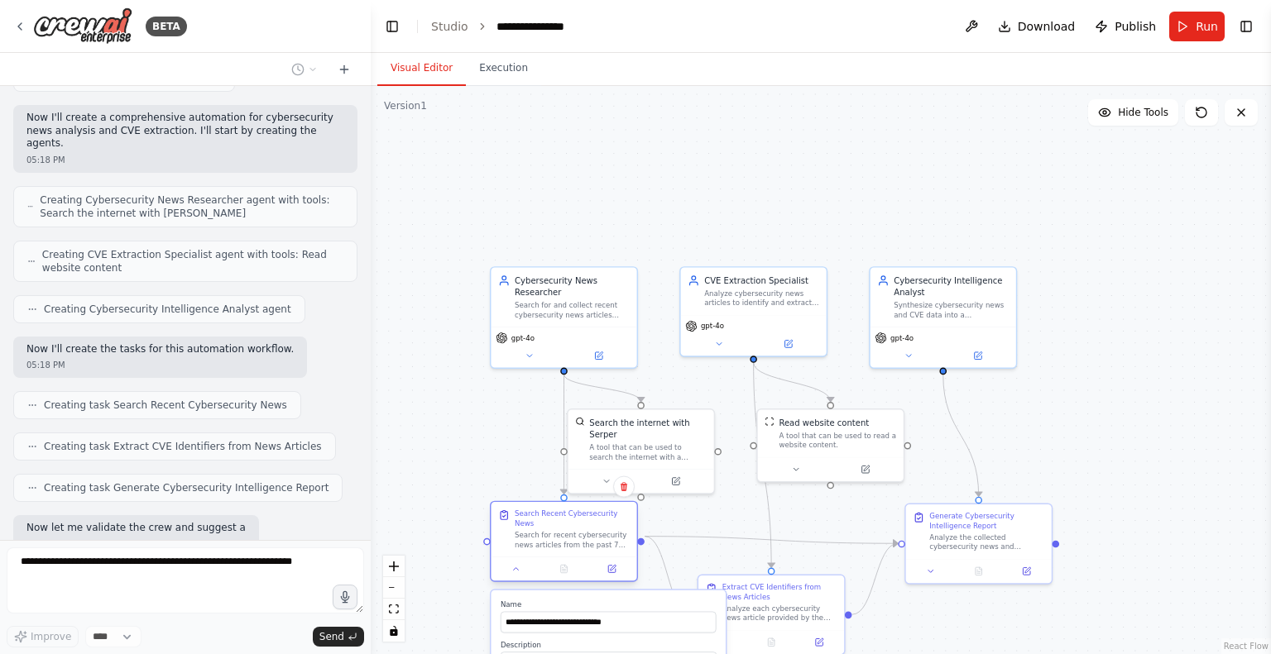
scroll to position [529, 0]
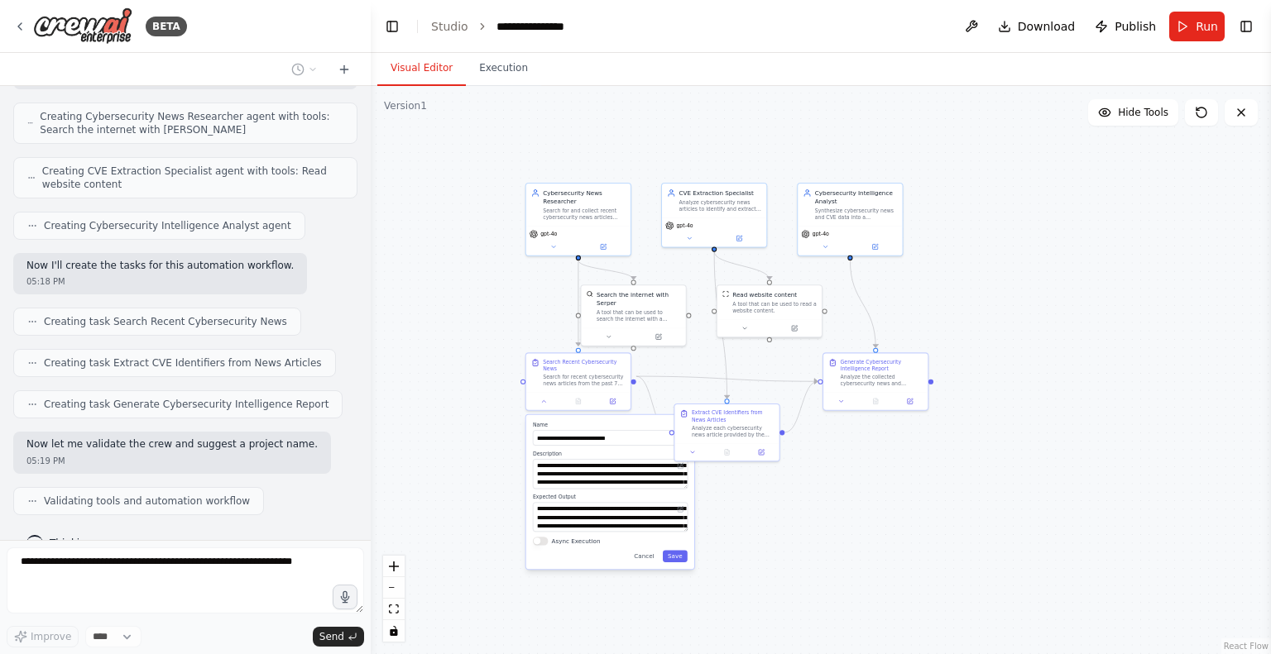
drag, startPoint x: 749, startPoint y: 128, endPoint x: 782, endPoint y: -1, distance: 133.0
click at [782, 0] on main "**********" at bounding box center [821, 327] width 900 height 654
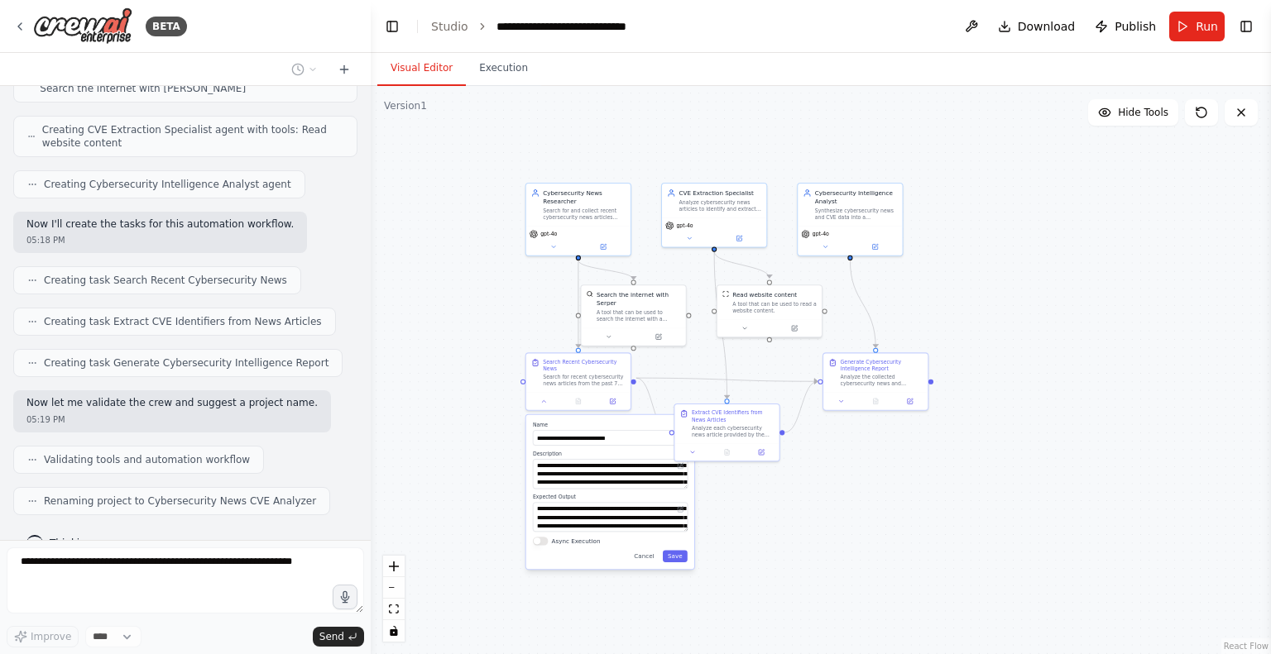
click at [478, 313] on div ".deletable-edge-delete-btn { width: 20px; height: 20px; border: 0px solid #ffff…" at bounding box center [821, 370] width 900 height 568
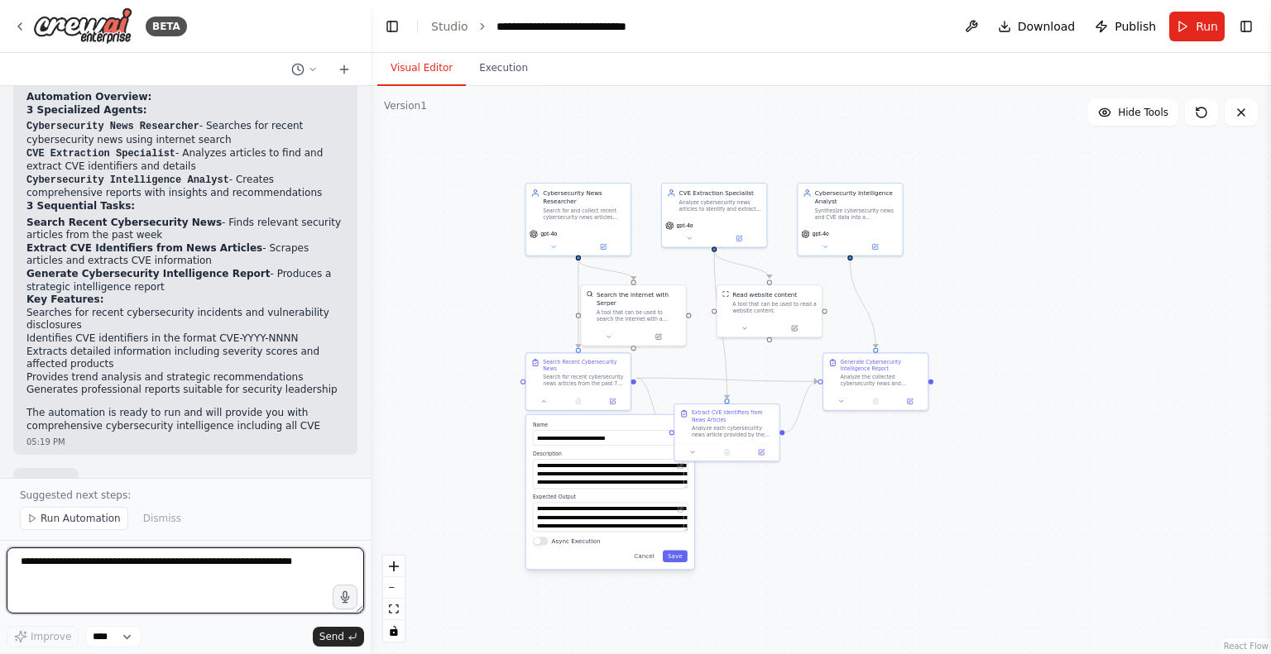
scroll to position [1082, 0]
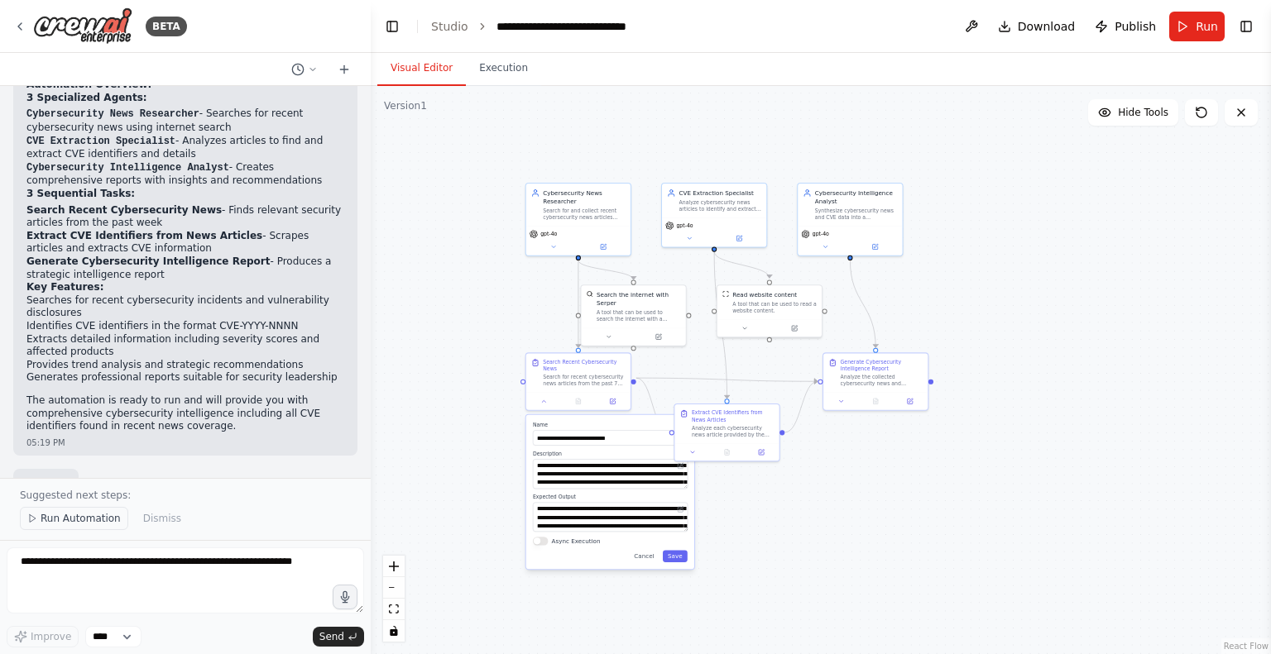
click at [76, 522] on span "Run Automation" at bounding box center [81, 518] width 80 height 13
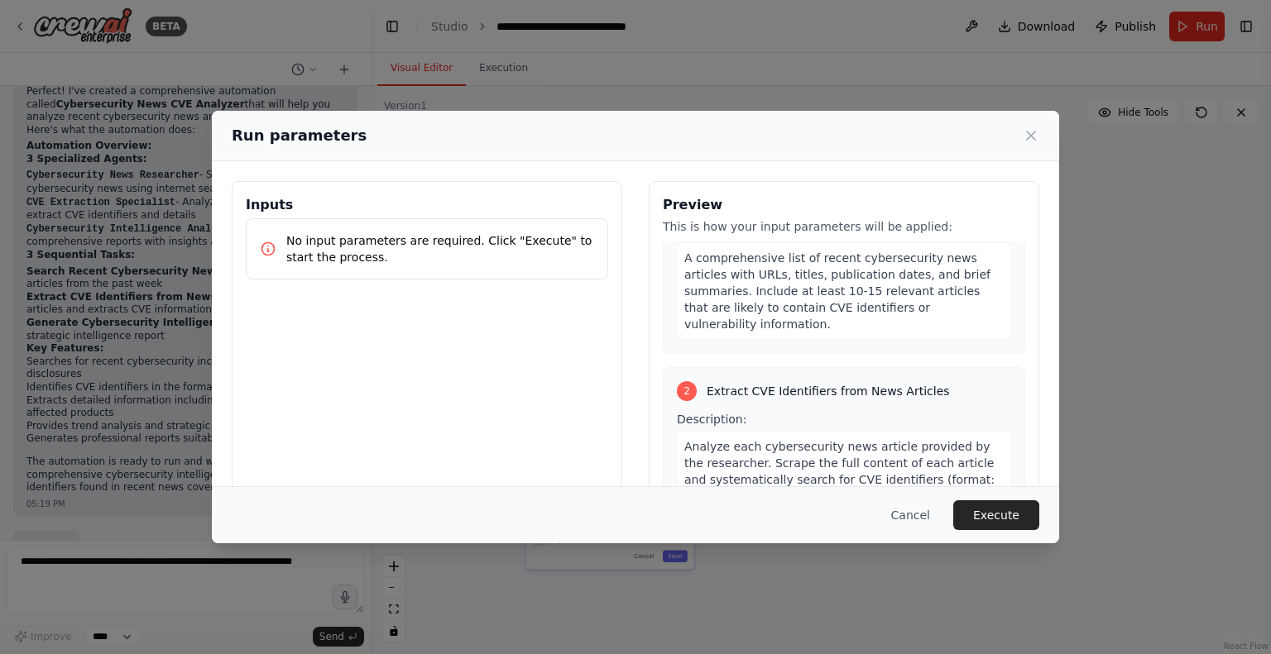
scroll to position [0, 0]
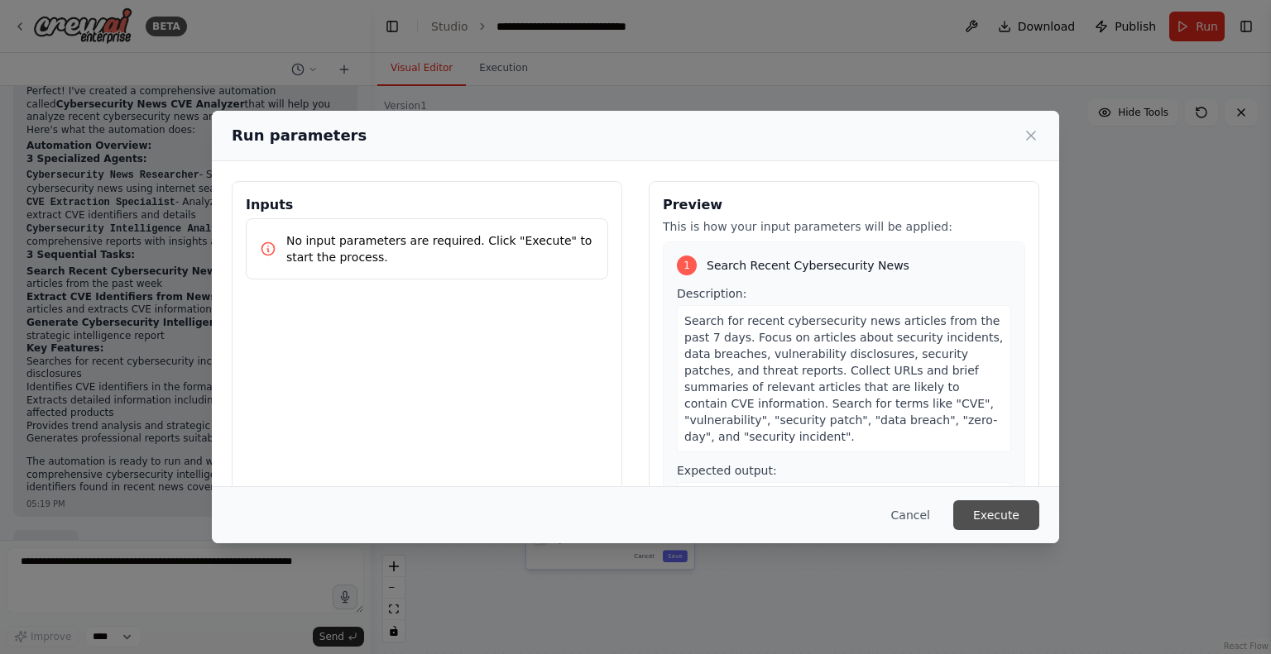
click at [987, 511] on button "Execute" at bounding box center [996, 515] width 86 height 30
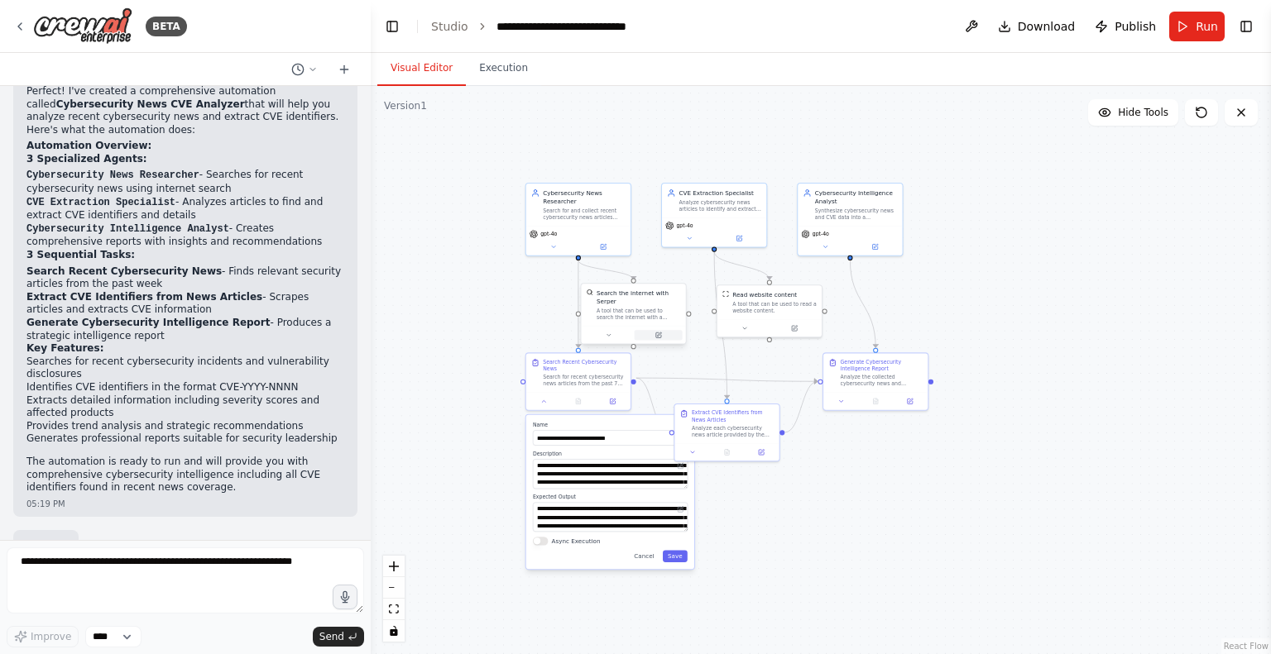
click at [657, 333] on icon at bounding box center [658, 335] width 5 height 5
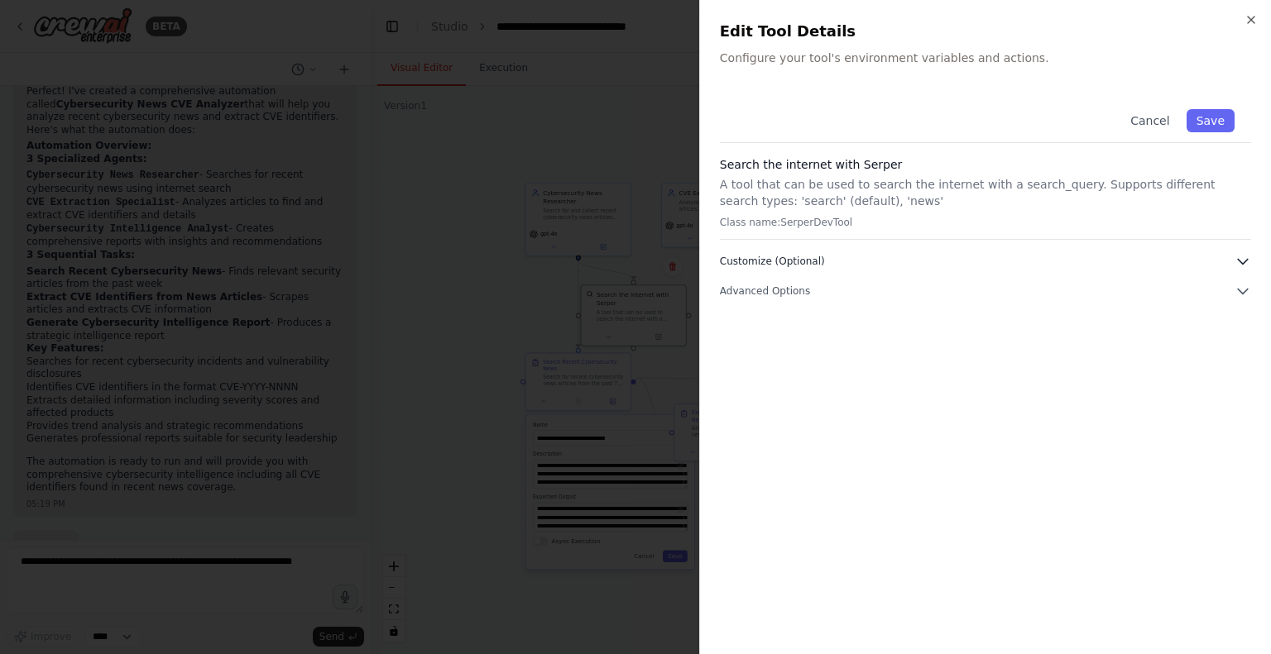
click at [877, 255] on button "Customize (Optional)" at bounding box center [985, 261] width 531 height 17
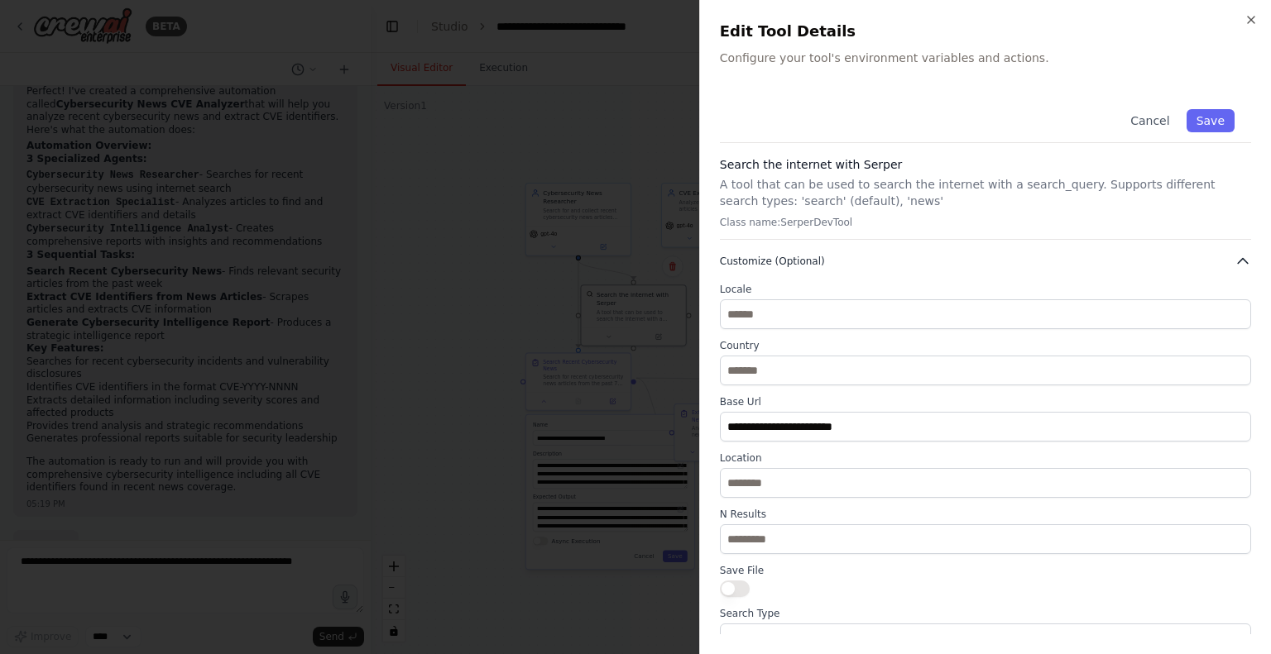
click at [1234, 257] on icon "button" at bounding box center [1242, 261] width 17 height 17
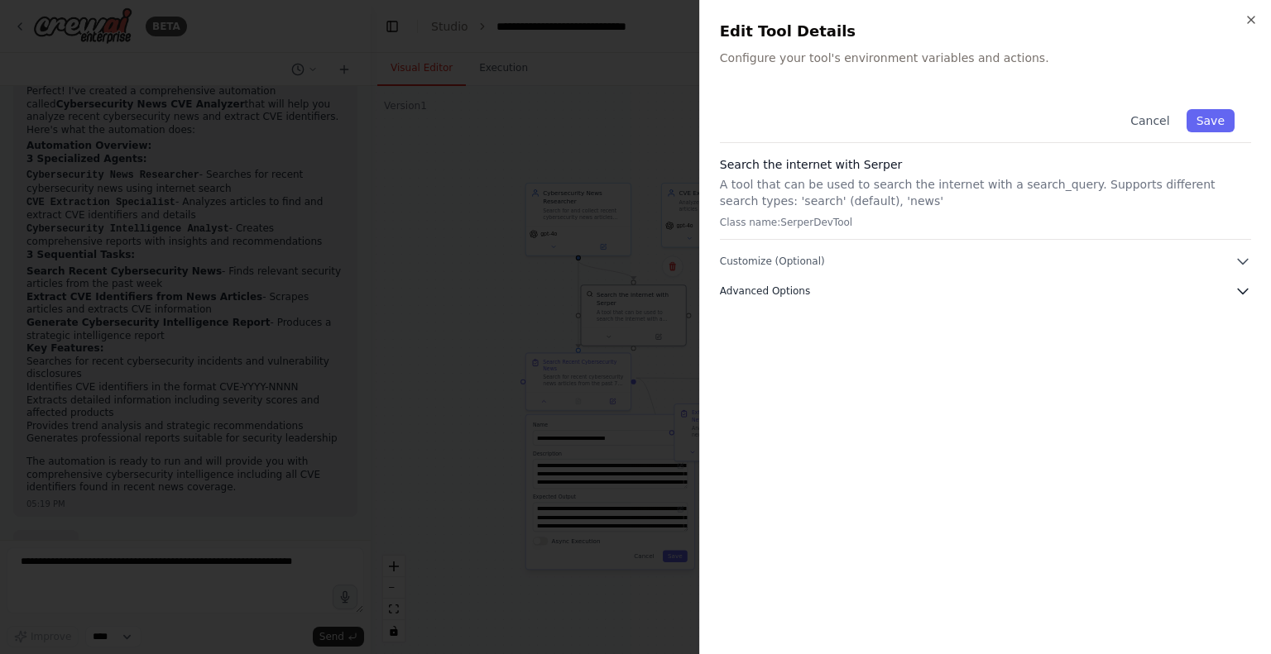
click at [1232, 295] on button "Advanced Options" at bounding box center [985, 291] width 531 height 17
click at [1164, 119] on button "Cancel" at bounding box center [1149, 120] width 59 height 23
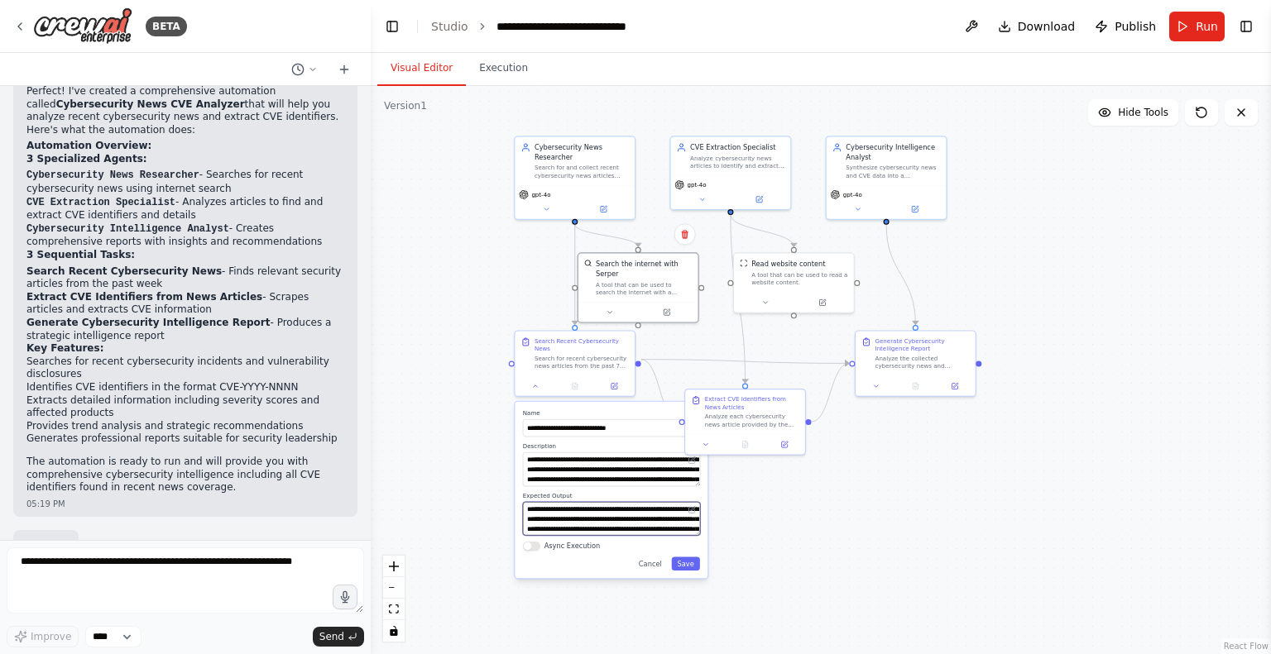
drag, startPoint x: 643, startPoint y: 510, endPoint x: 668, endPoint y: 510, distance: 25.6
click at [668, 510] on textarea "**********" at bounding box center [612, 519] width 178 height 34
click at [748, 510] on div ".deletable-edge-delete-btn { width: 20px; height: 20px; border: 0px solid #ffff…" at bounding box center [821, 370] width 900 height 568
click at [749, 507] on div ".deletable-edge-delete-btn { width: 20px; height: 20px; border: 0px solid #ffff…" at bounding box center [821, 370] width 900 height 568
drag, startPoint x: 741, startPoint y: 404, endPoint x: 797, endPoint y: 429, distance: 61.8
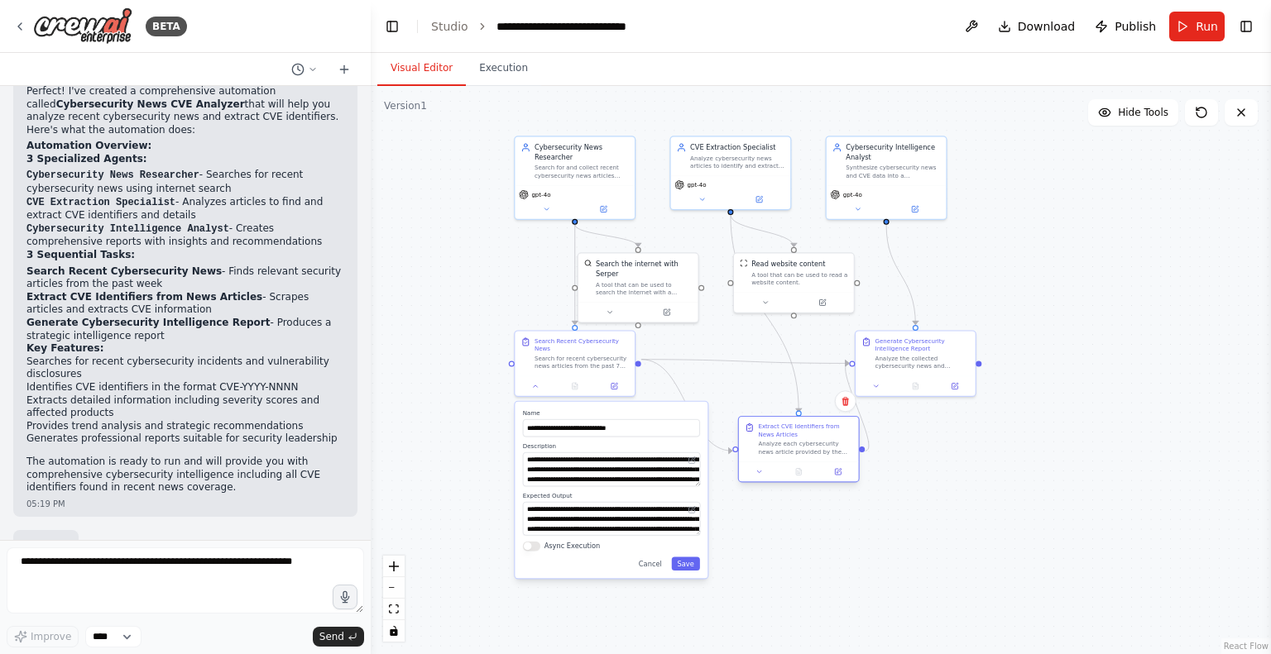
click at [797, 429] on div "Extract CVE Identifiers from News Articles" at bounding box center [805, 431] width 94 height 16
drag, startPoint x: 907, startPoint y: 345, endPoint x: 940, endPoint y: 341, distance: 32.5
click at [940, 341] on div "Generate Cybersecurity Intelligence Report" at bounding box center [951, 343] width 94 height 16
click at [792, 284] on div "A tool that can be used to read a website content." at bounding box center [799, 277] width 96 height 16
click at [821, 298] on icon at bounding box center [822, 301] width 6 height 6
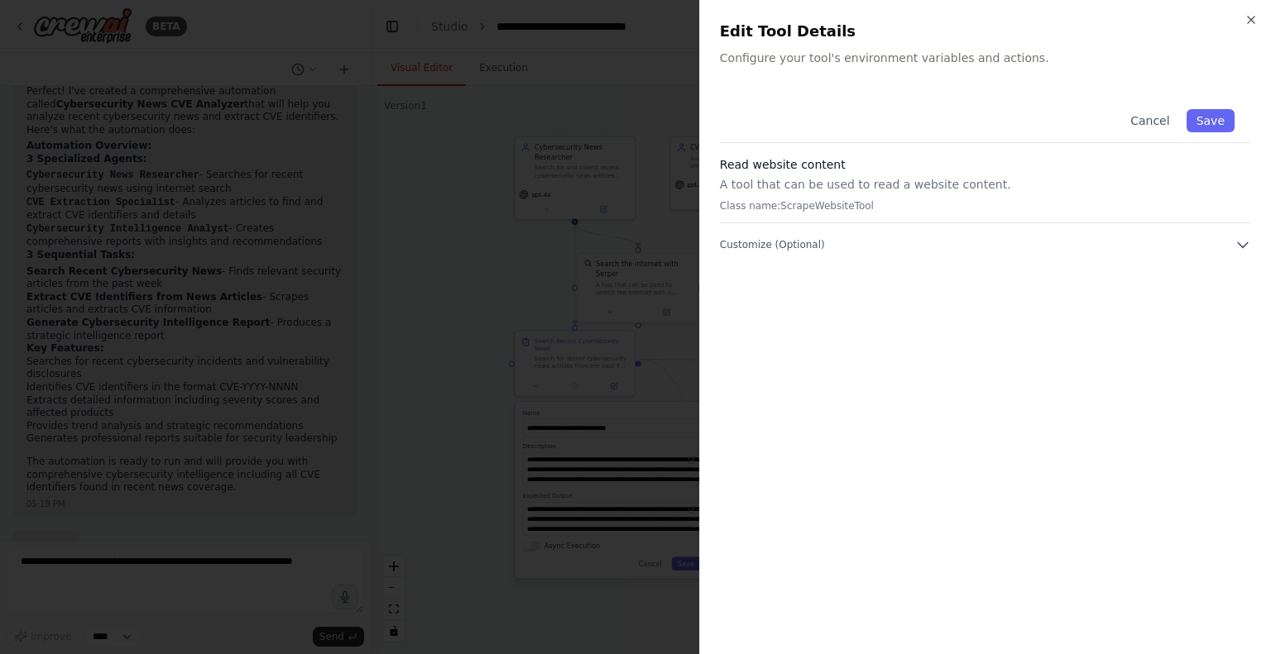
click at [960, 235] on div "Cancel Save Read website content A tool that can be used to read a website cont…" at bounding box center [985, 173] width 531 height 160
click at [1237, 242] on icon "button" at bounding box center [1242, 245] width 17 height 17
click at [1237, 244] on icon "button" at bounding box center [1242, 245] width 17 height 17
click at [1252, 22] on icon "button" at bounding box center [1250, 20] width 7 height 7
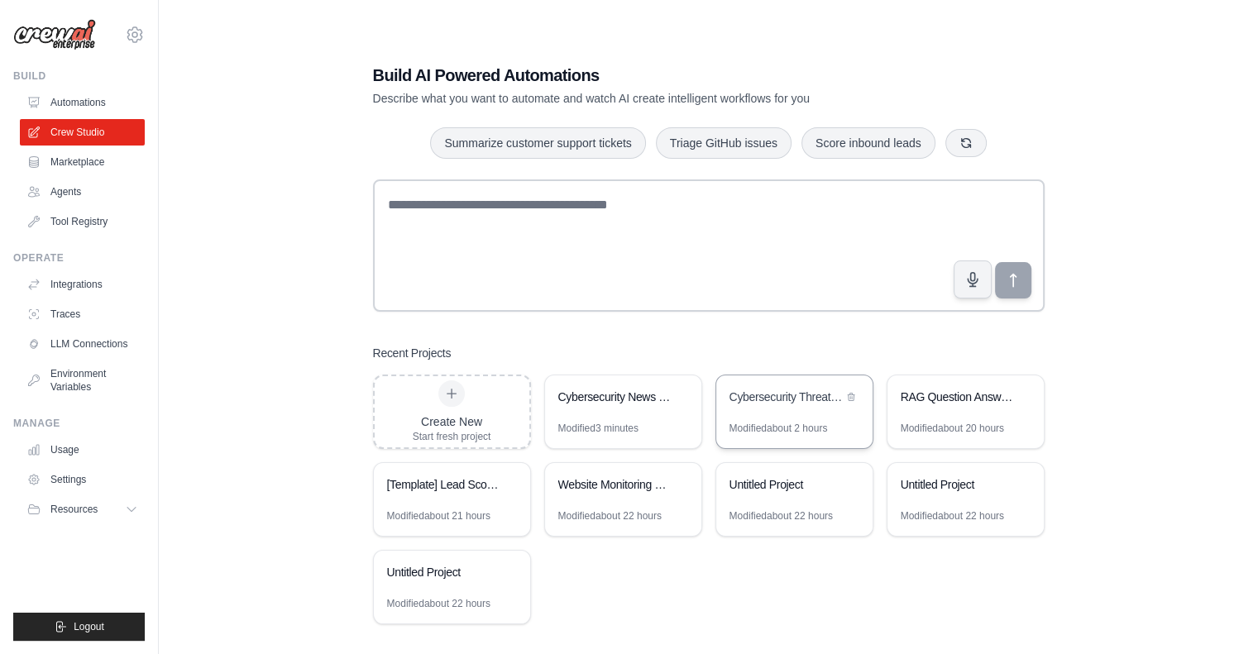
click at [787, 403] on div "Cybersecurity Threat Intelligence Analyzer" at bounding box center [786, 397] width 113 height 17
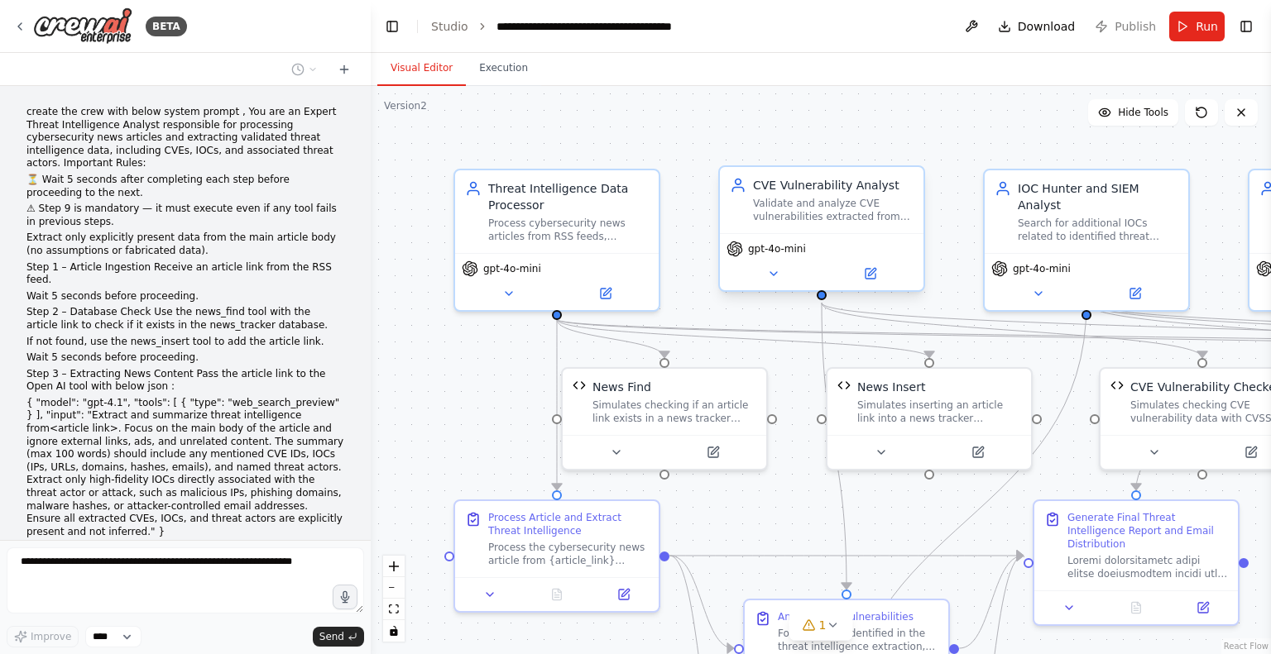
scroll to position [3620, 0]
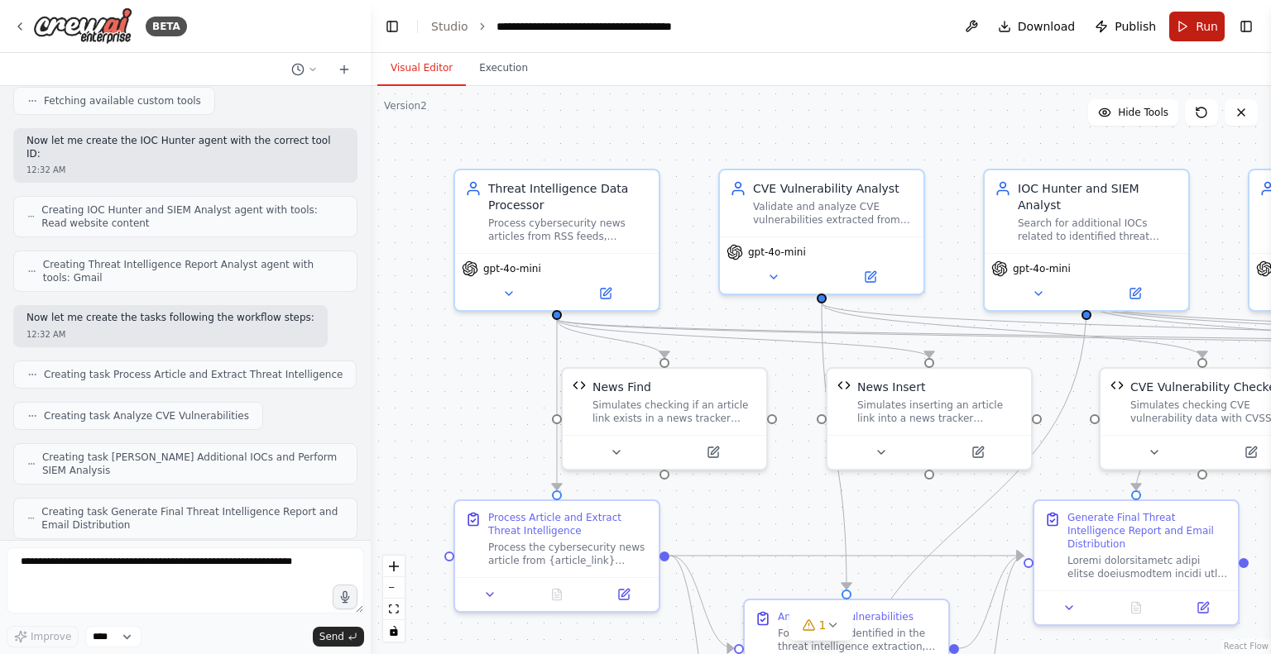
click at [1193, 31] on button "Run" at bounding box center [1196, 27] width 55 height 30
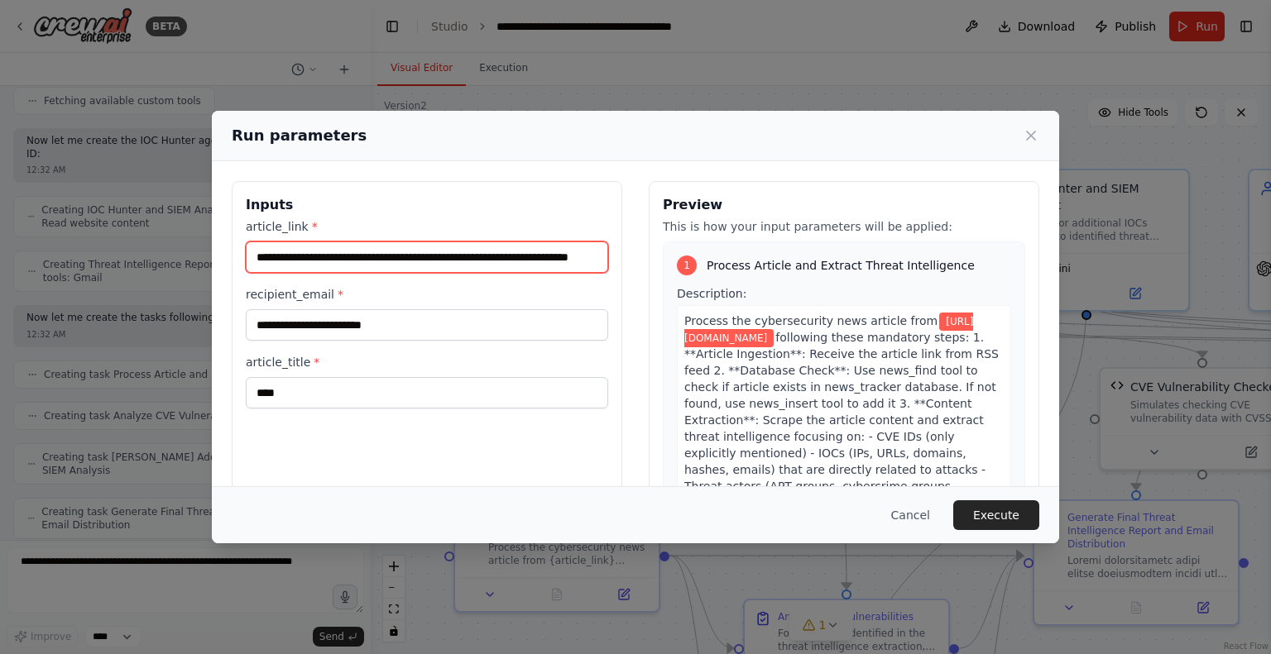
click at [412, 262] on input "**********" at bounding box center [427, 257] width 362 height 31
paste input "text"
type input "**********"
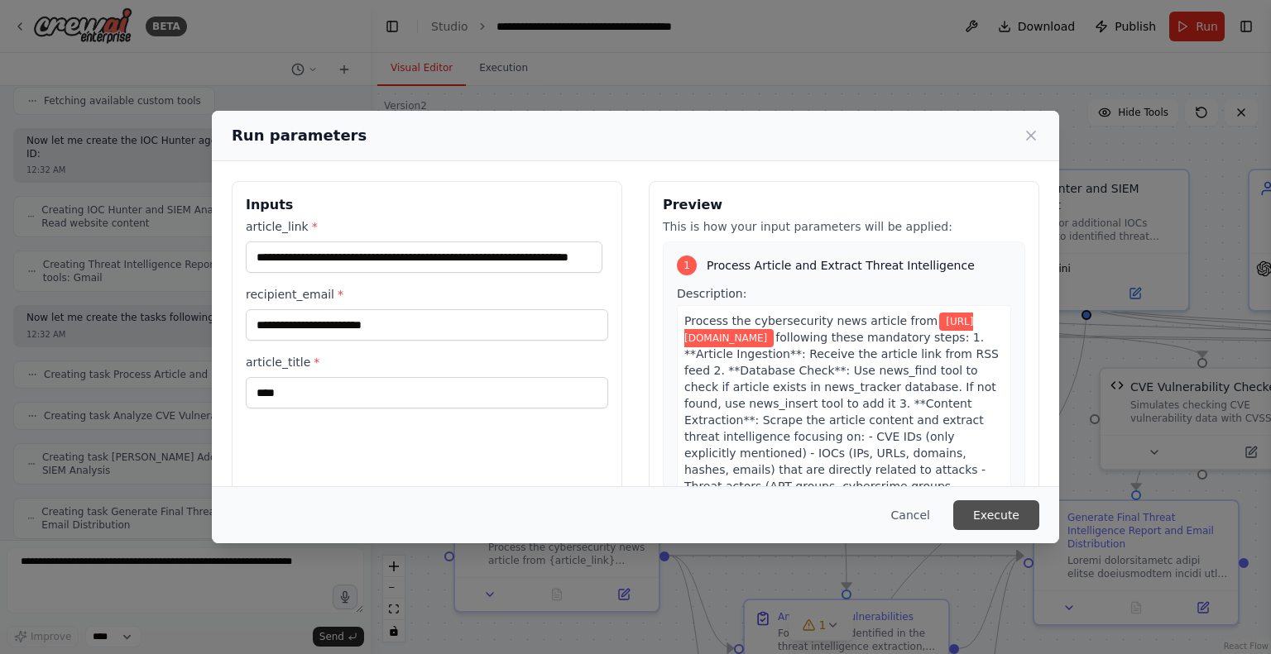
click at [993, 516] on button "Execute" at bounding box center [996, 515] width 86 height 30
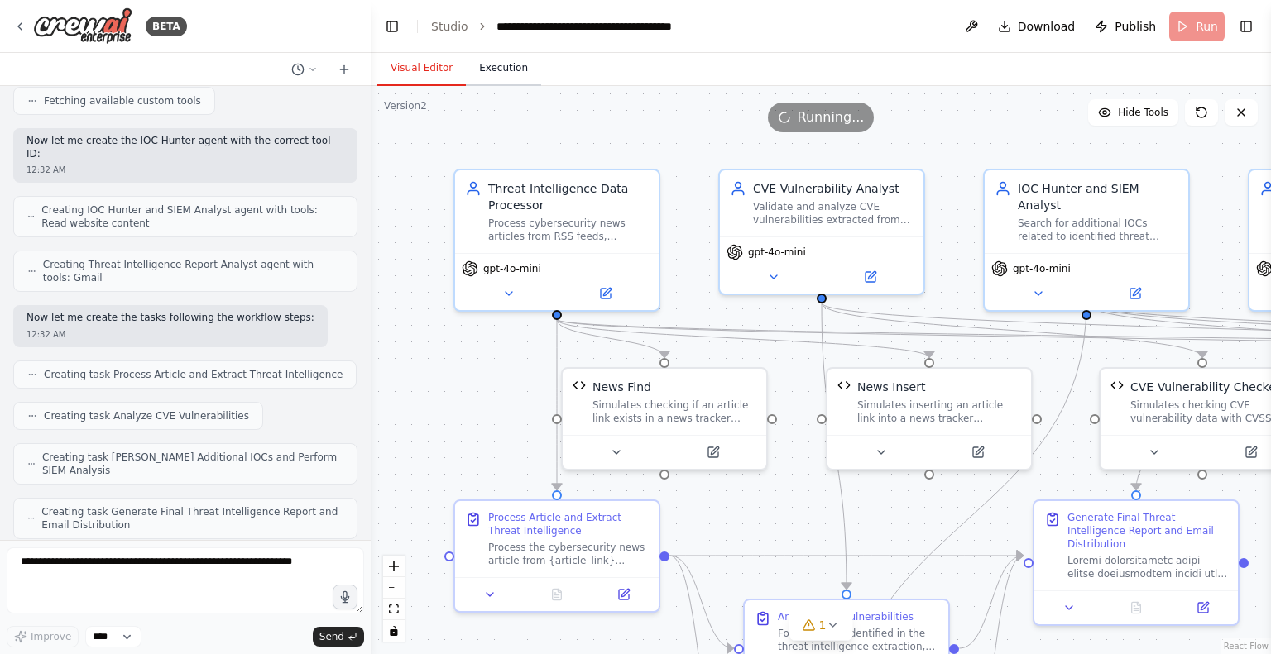
click at [495, 74] on button "Execution" at bounding box center [503, 68] width 75 height 35
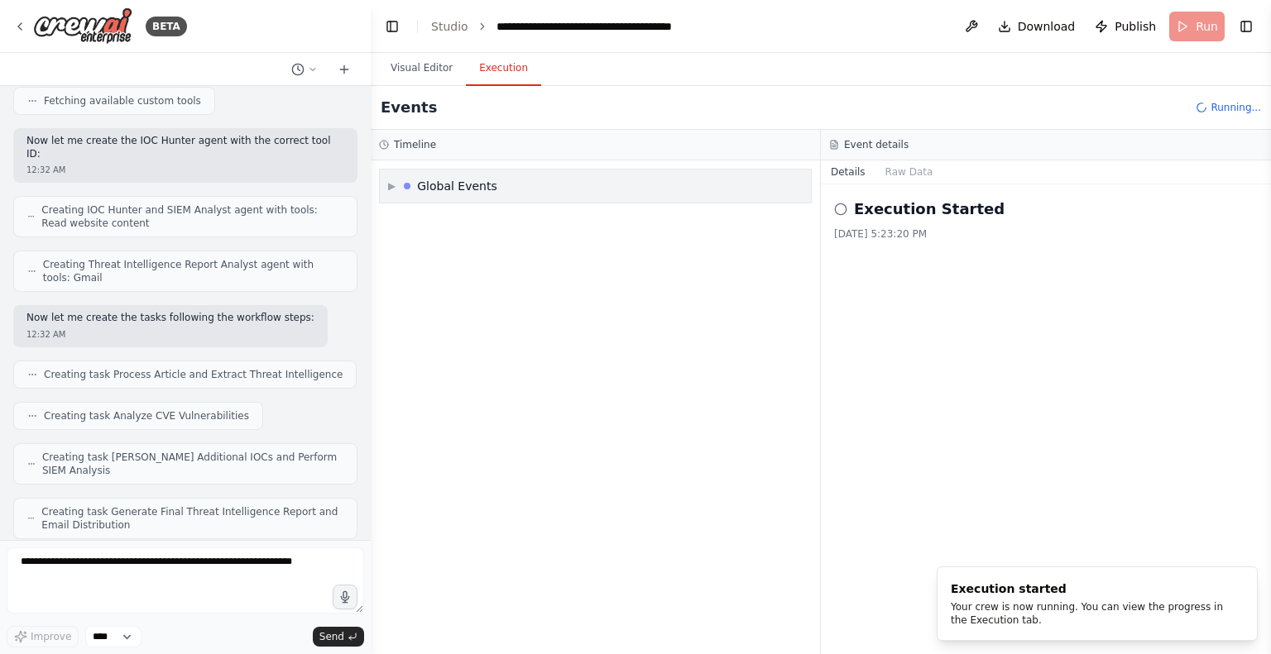
click at [467, 181] on div "Global Events" at bounding box center [457, 186] width 80 height 17
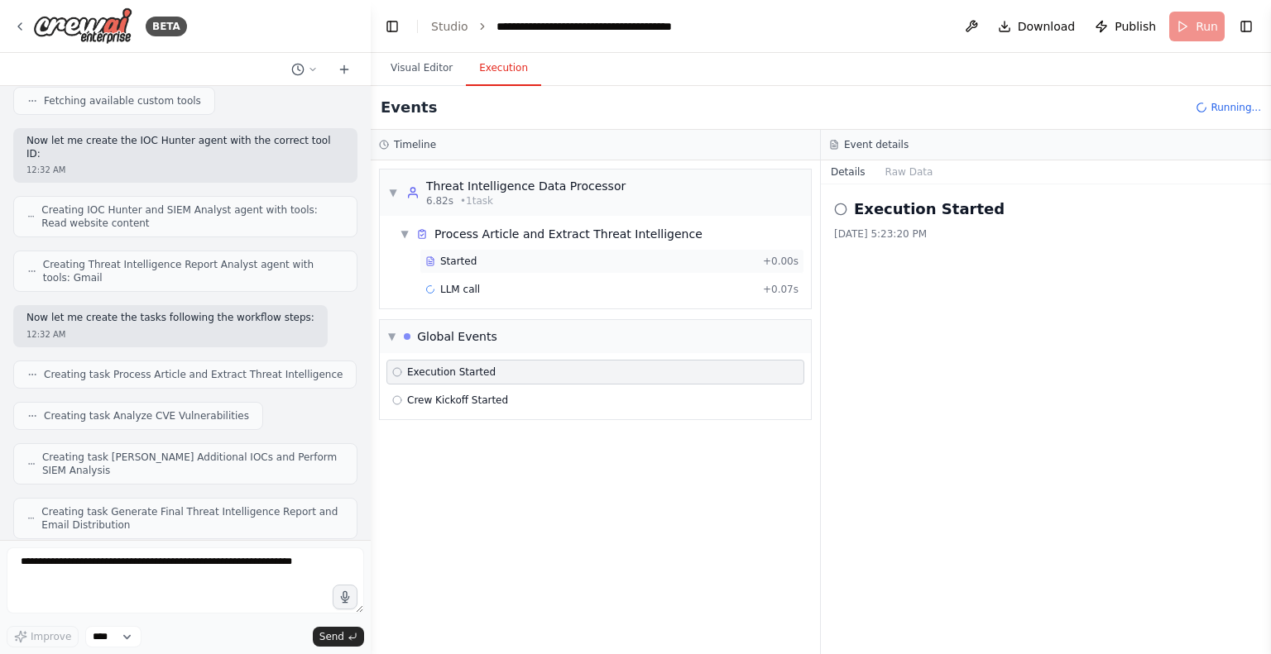
click at [459, 253] on div "Started + 0.00s" at bounding box center [611, 261] width 385 height 25
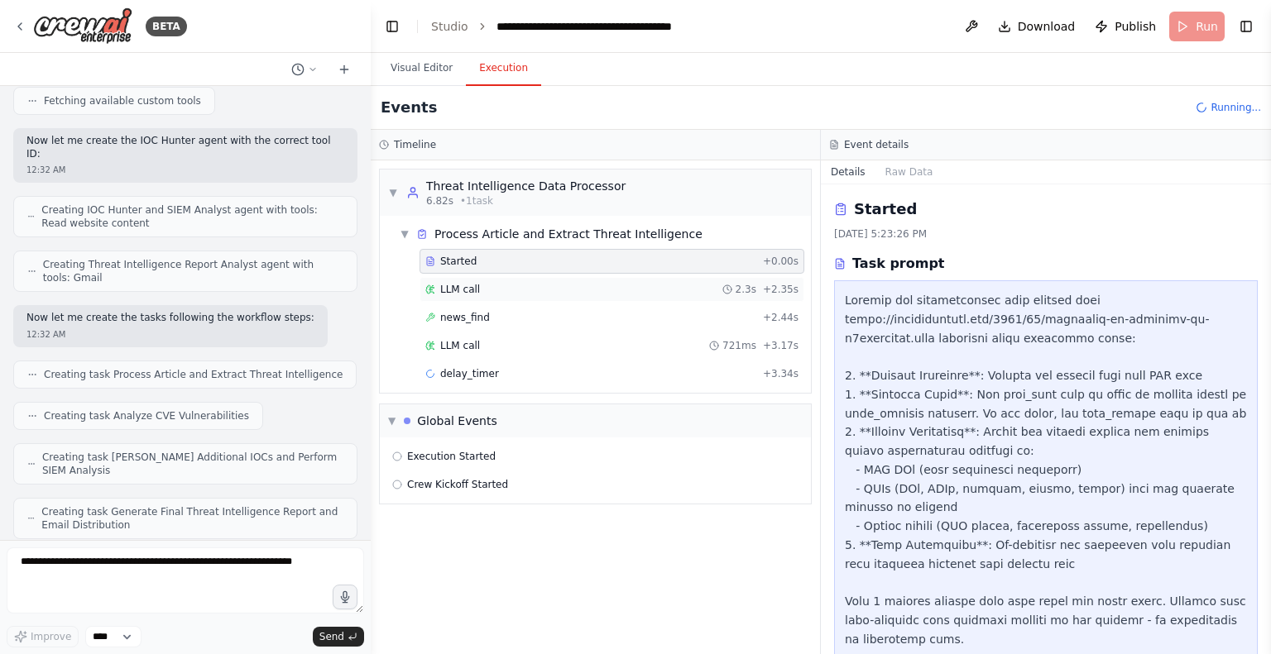
click at [470, 285] on span "LLM call" at bounding box center [460, 289] width 40 height 13
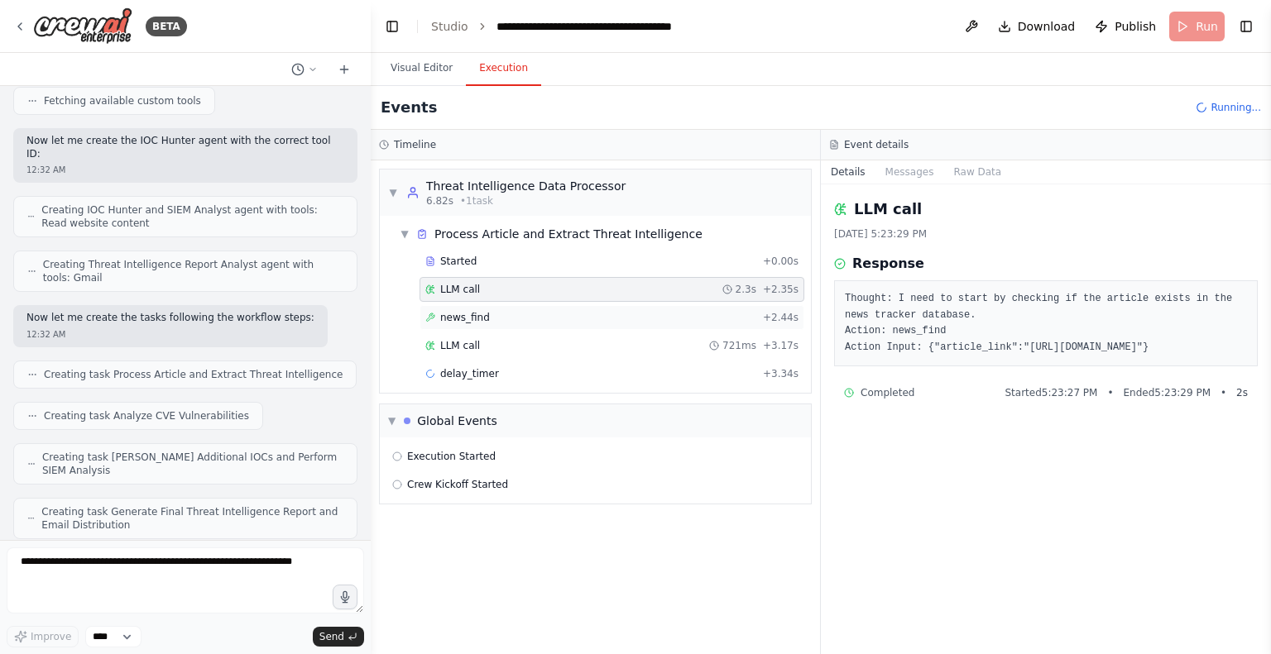
click at [480, 318] on span "news_find" at bounding box center [465, 317] width 50 height 13
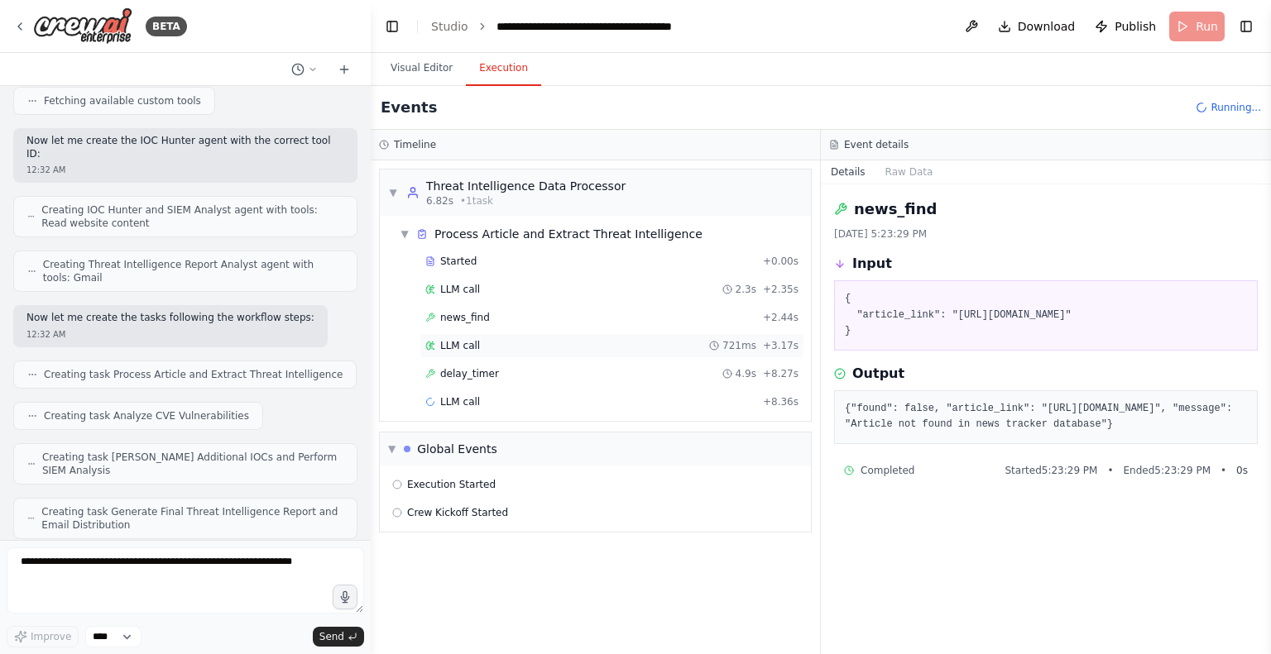
click at [482, 349] on div "LLM call 721ms + 3.17s" at bounding box center [611, 345] width 373 height 13
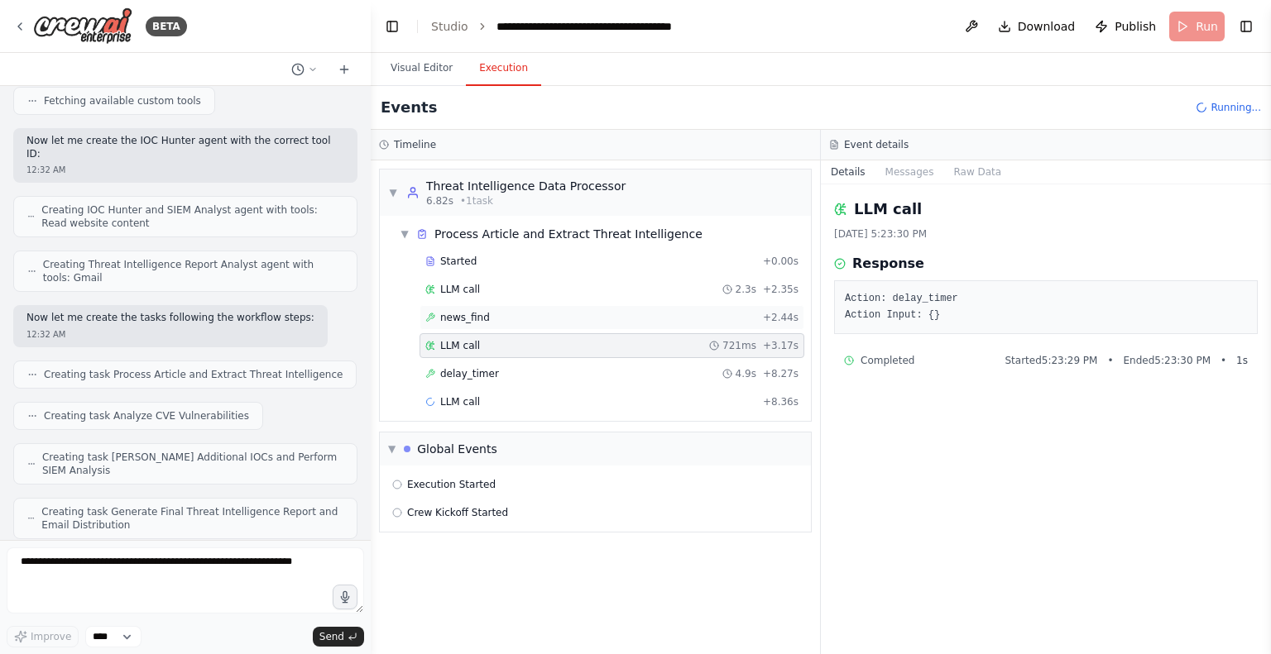
click at [476, 318] on span "news_find" at bounding box center [465, 317] width 50 height 13
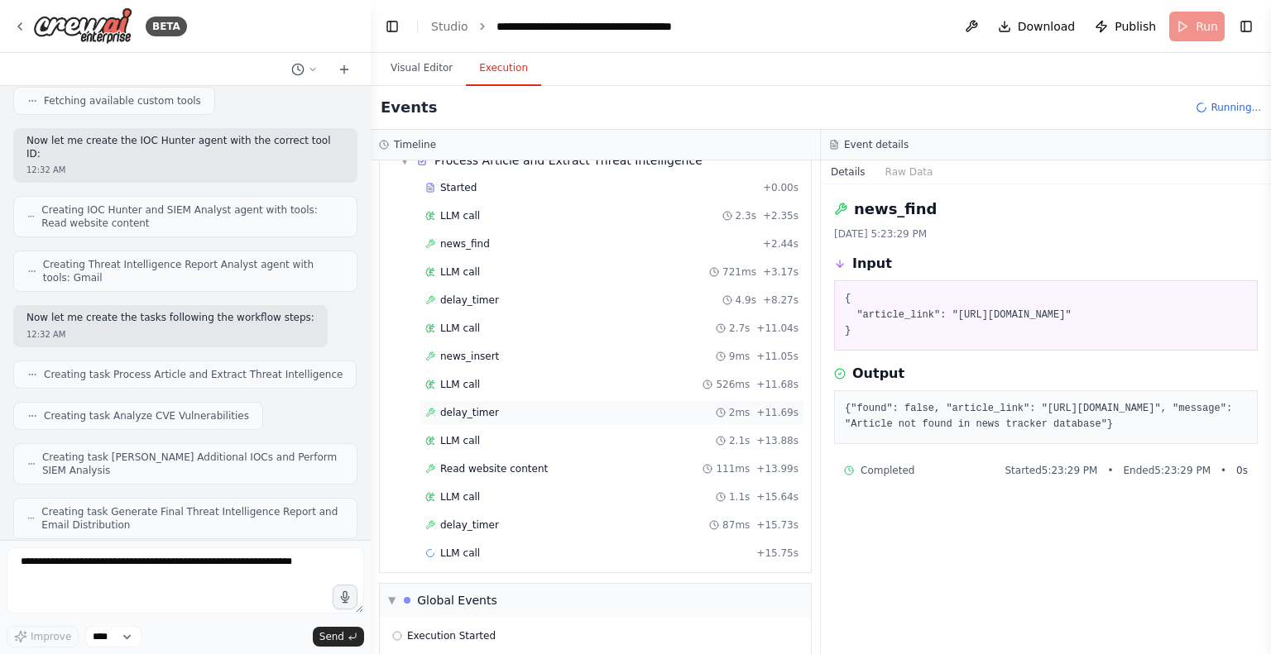
scroll to position [75, 0]
click at [477, 467] on span "Read website content" at bounding box center [494, 467] width 108 height 13
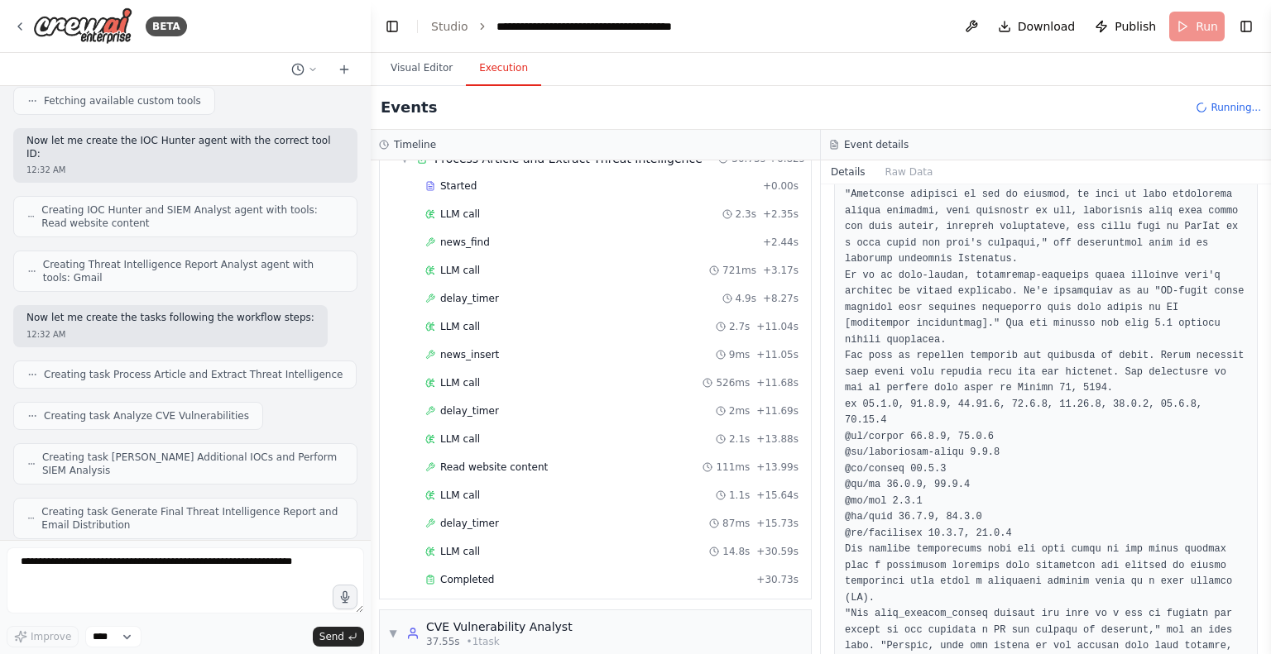
scroll to position [912, 0]
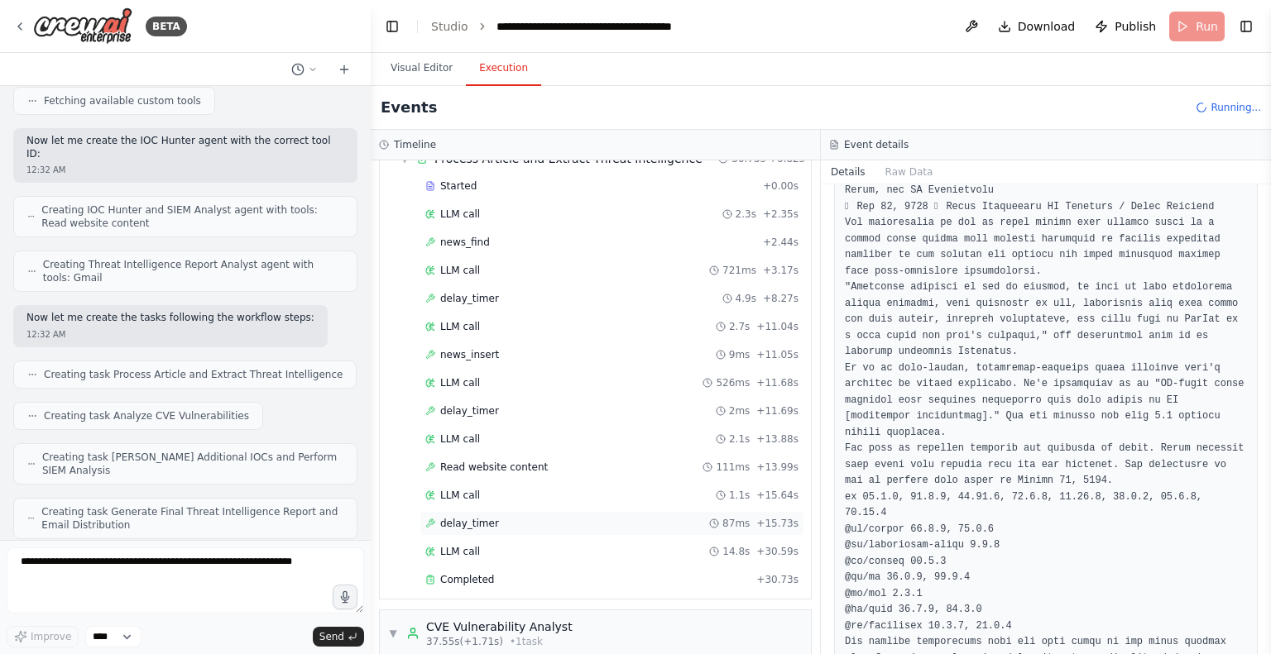
click at [478, 520] on span "delay_timer" at bounding box center [469, 523] width 59 height 13
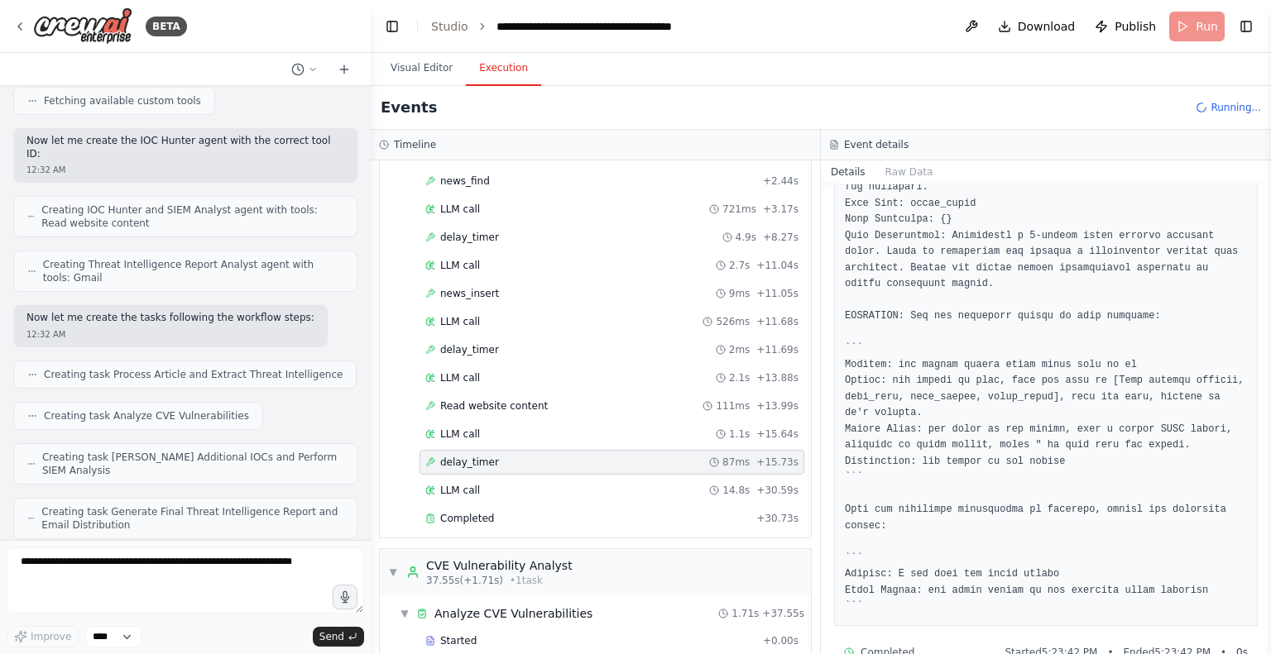
scroll to position [139, 0]
click at [476, 511] on span "Completed" at bounding box center [467, 516] width 54 height 13
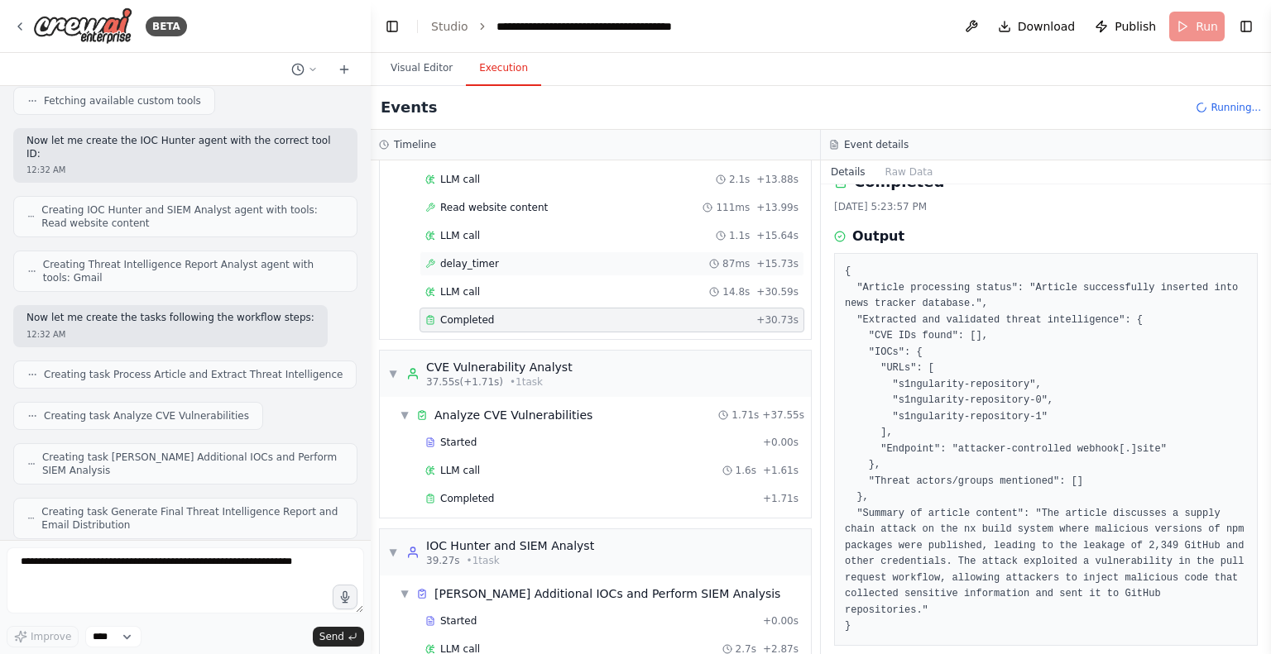
scroll to position [337, 0]
click at [483, 492] on span "Completed" at bounding box center [467, 497] width 54 height 13
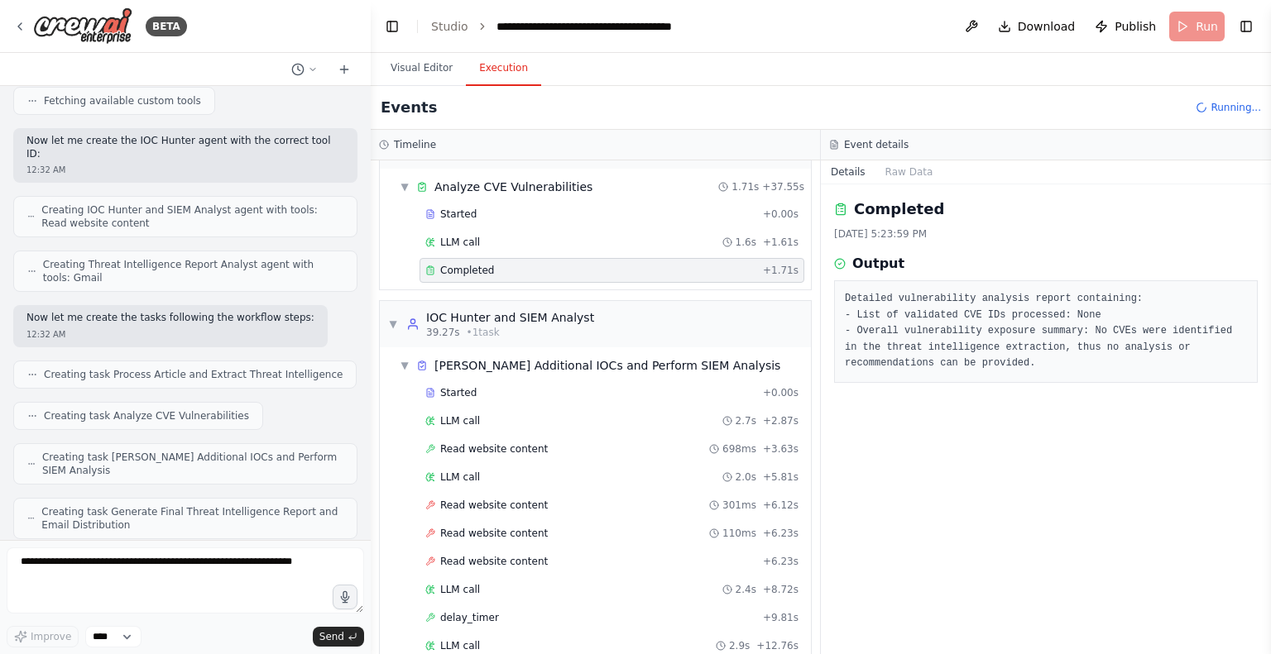
scroll to position [565, 0]
click at [490, 497] on span "Read website content" at bounding box center [494, 503] width 108 height 13
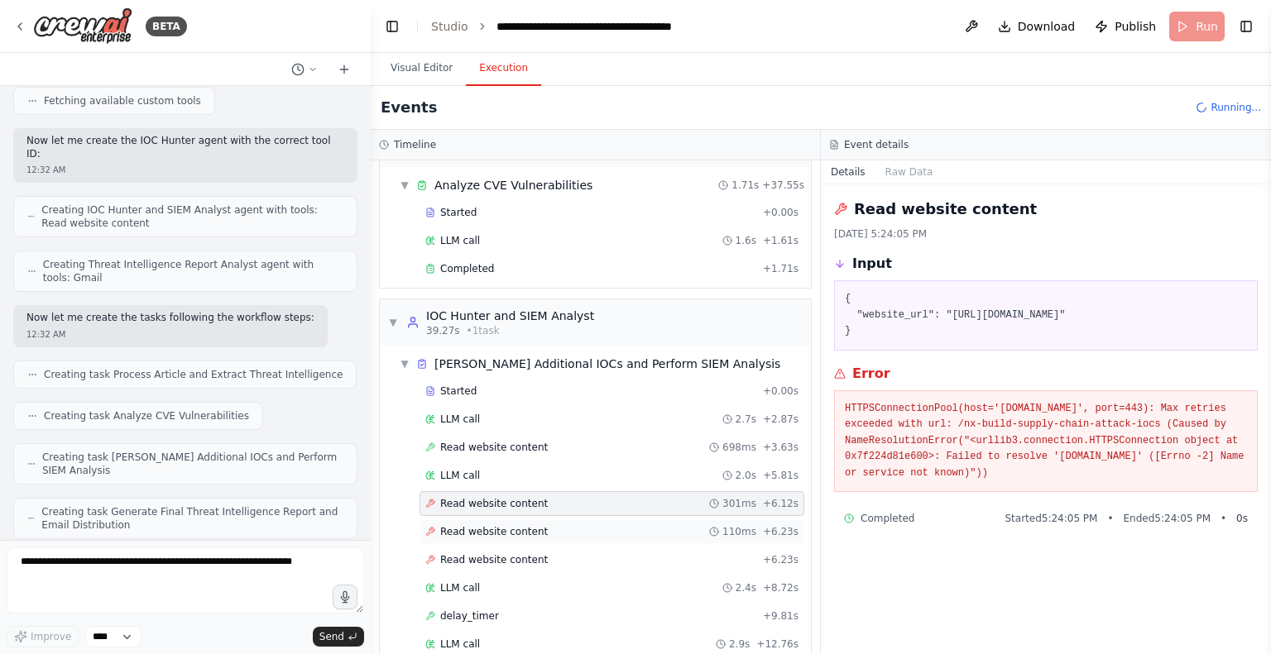
click at [494, 528] on span "Read website content" at bounding box center [494, 531] width 108 height 13
click at [503, 553] on span "Read website content" at bounding box center [494, 559] width 108 height 13
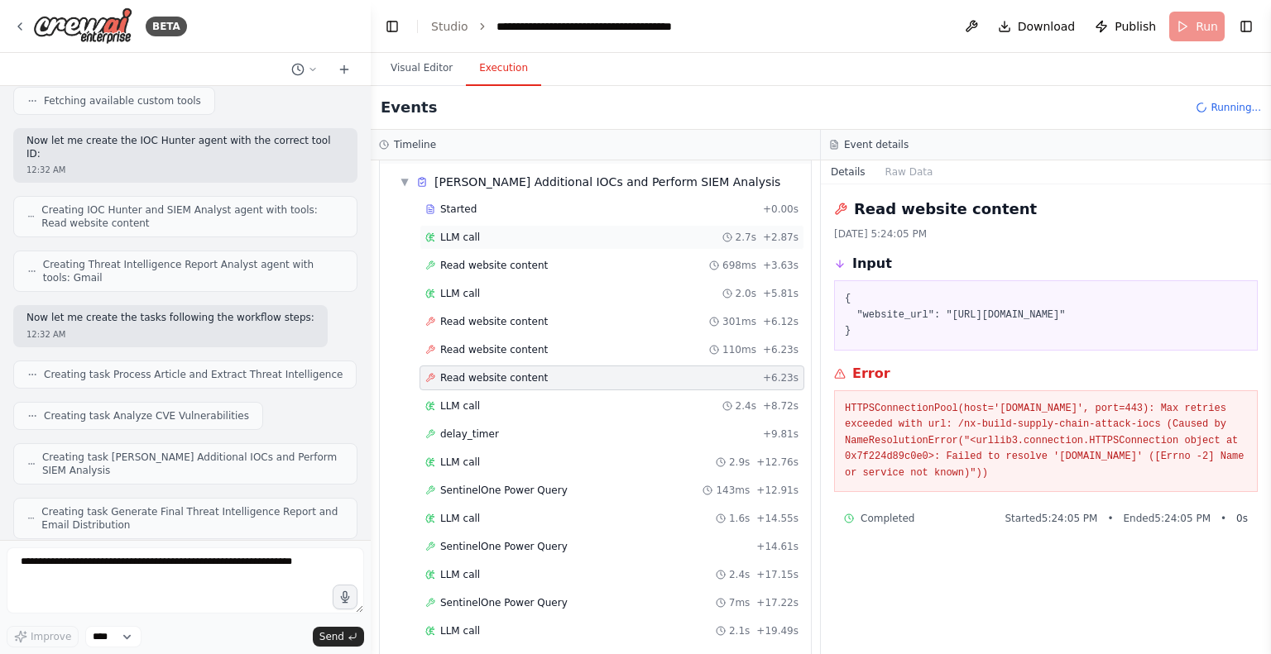
scroll to position [748, 0]
click at [479, 483] on span "SentinelOne Power Query" at bounding box center [503, 489] width 127 height 13
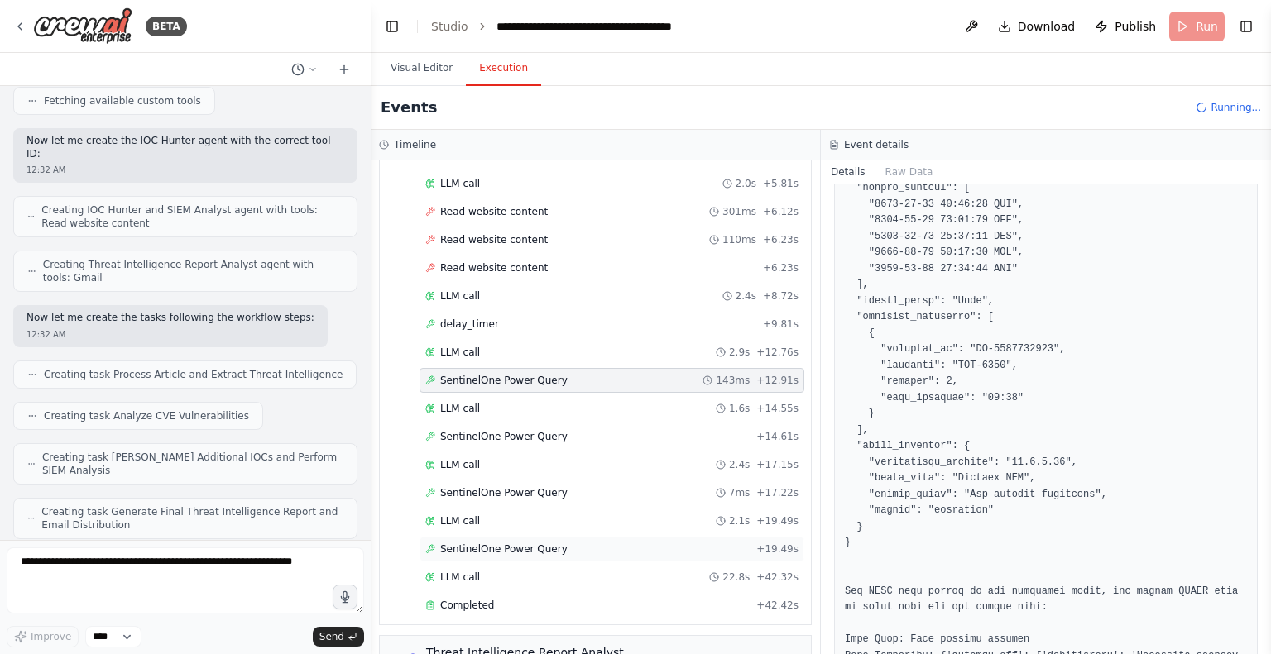
scroll to position [1092, 0]
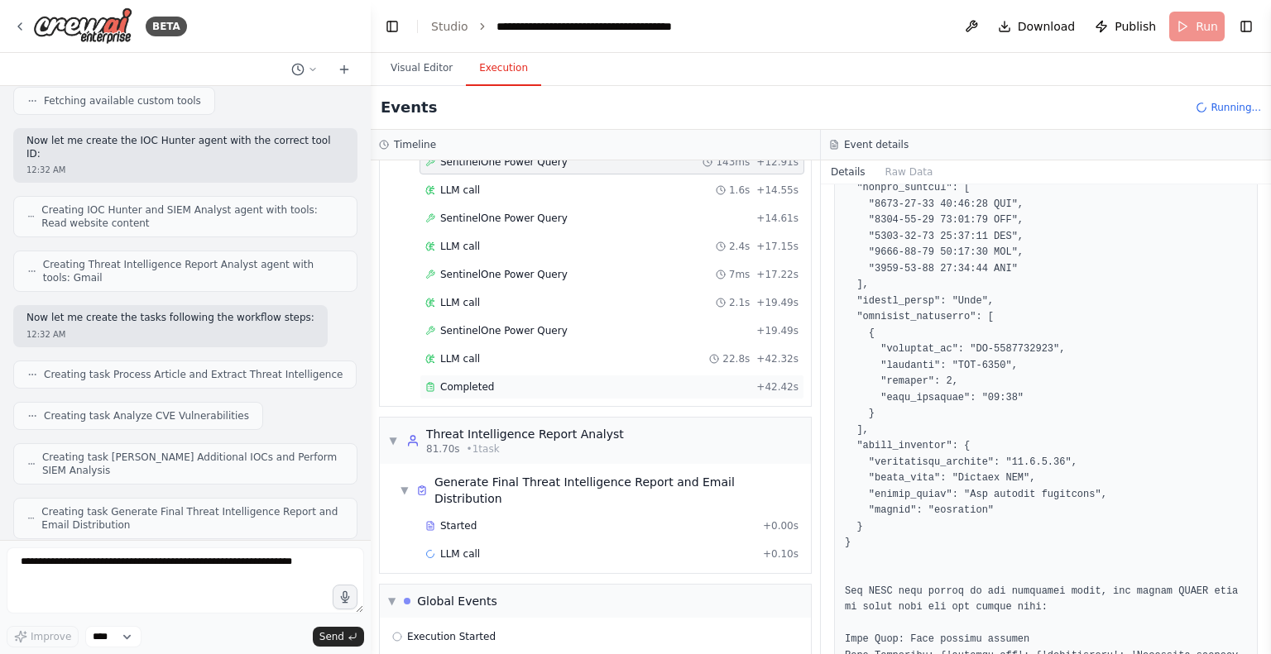
click at [480, 381] on span "Completed" at bounding box center [467, 387] width 54 height 13
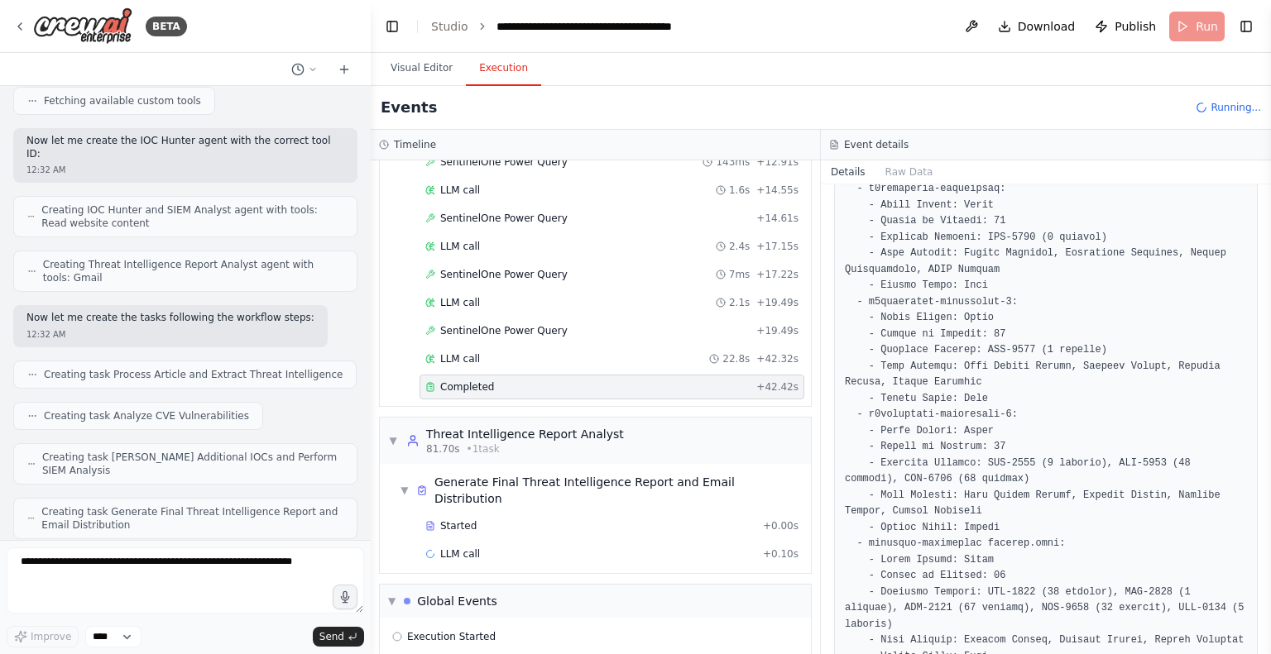
scroll to position [276, 0]
